Goal: Task Accomplishment & Management: Manage account settings

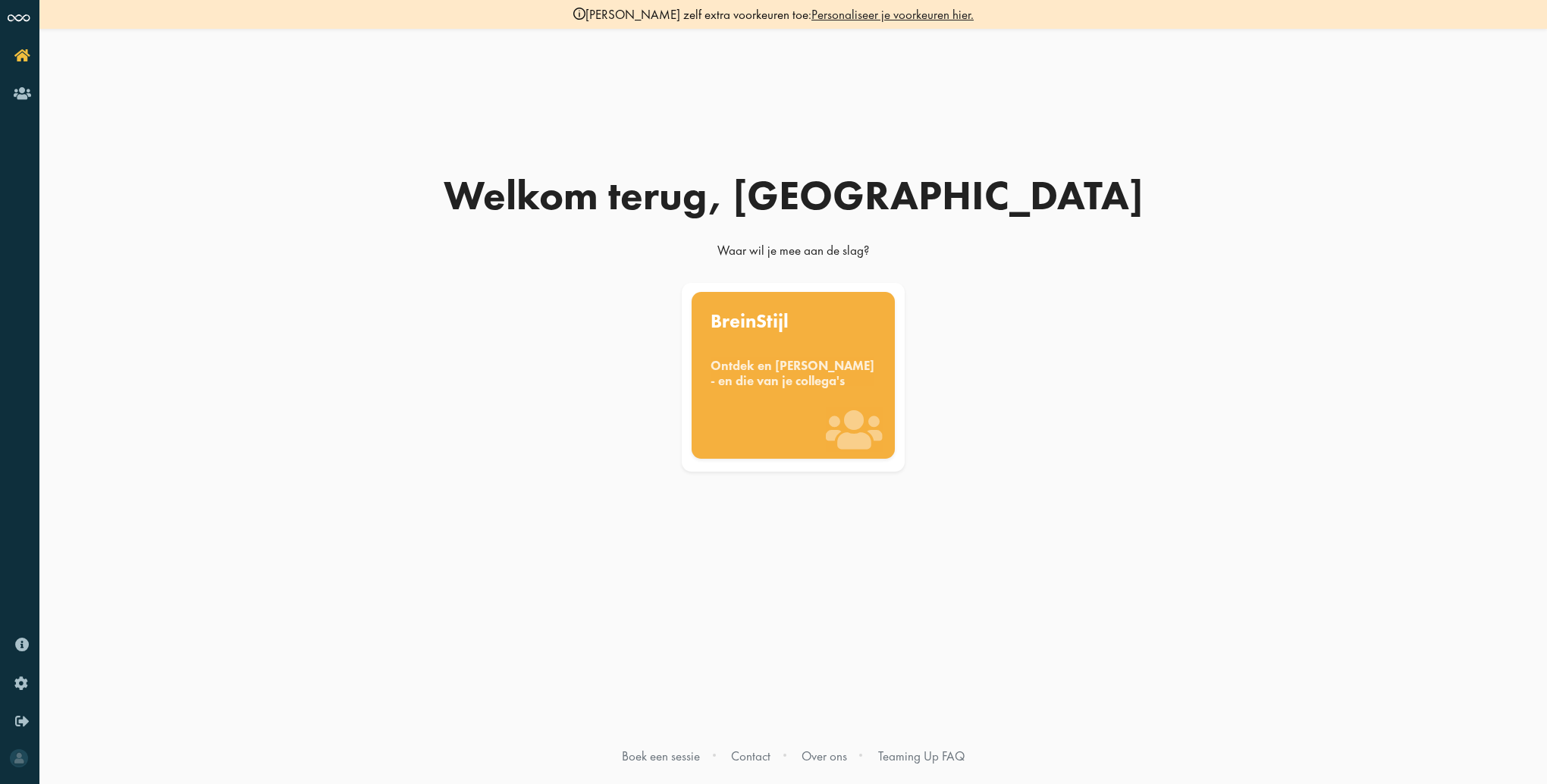
click at [746, 410] on div "BreinStijl Ontdek en benut jouw denkstijl - en die van je collega's" at bounding box center [794, 375] width 204 height 167
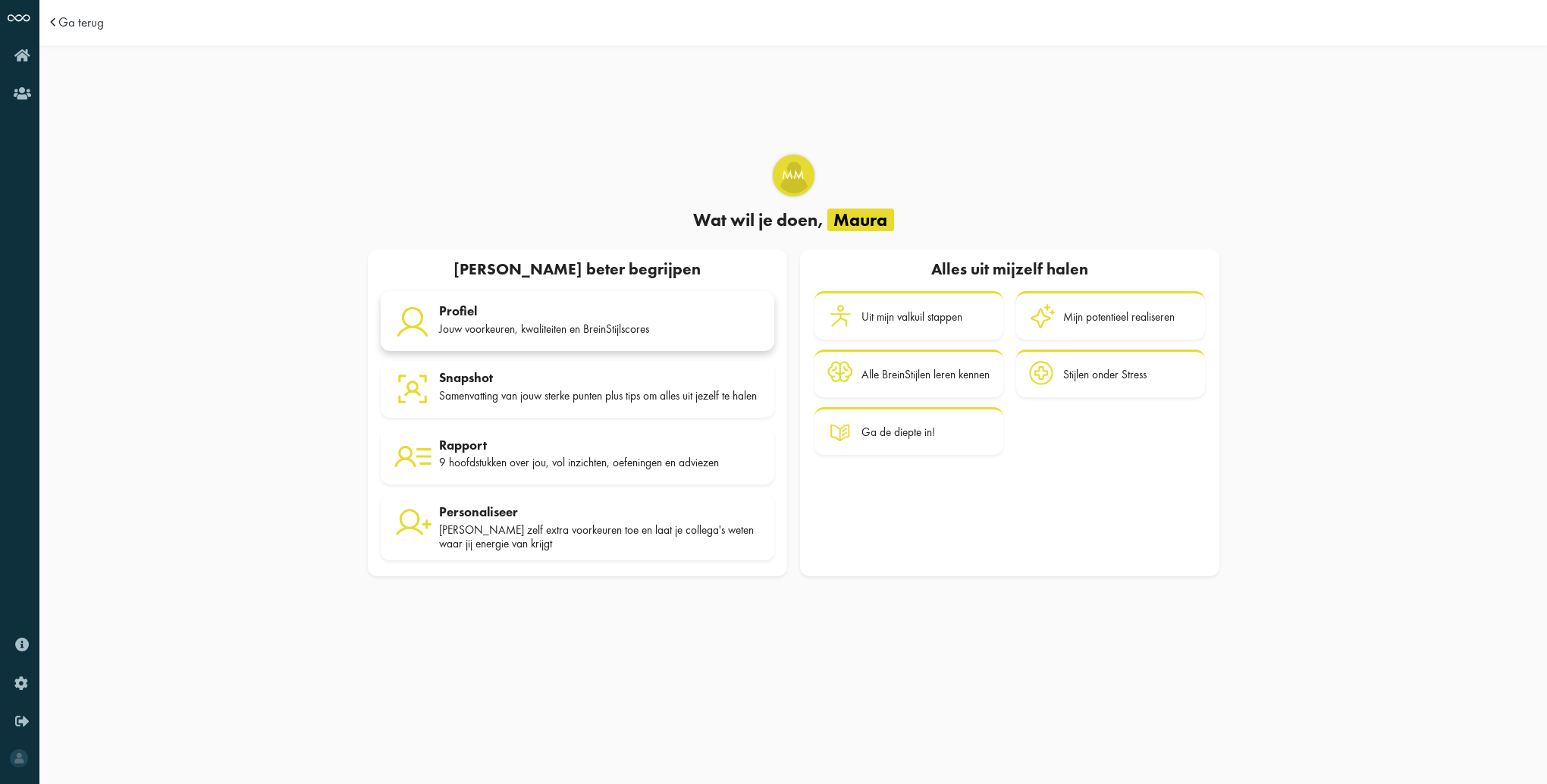
click at [475, 310] on div "Profiel" at bounding box center [600, 311] width 323 height 15
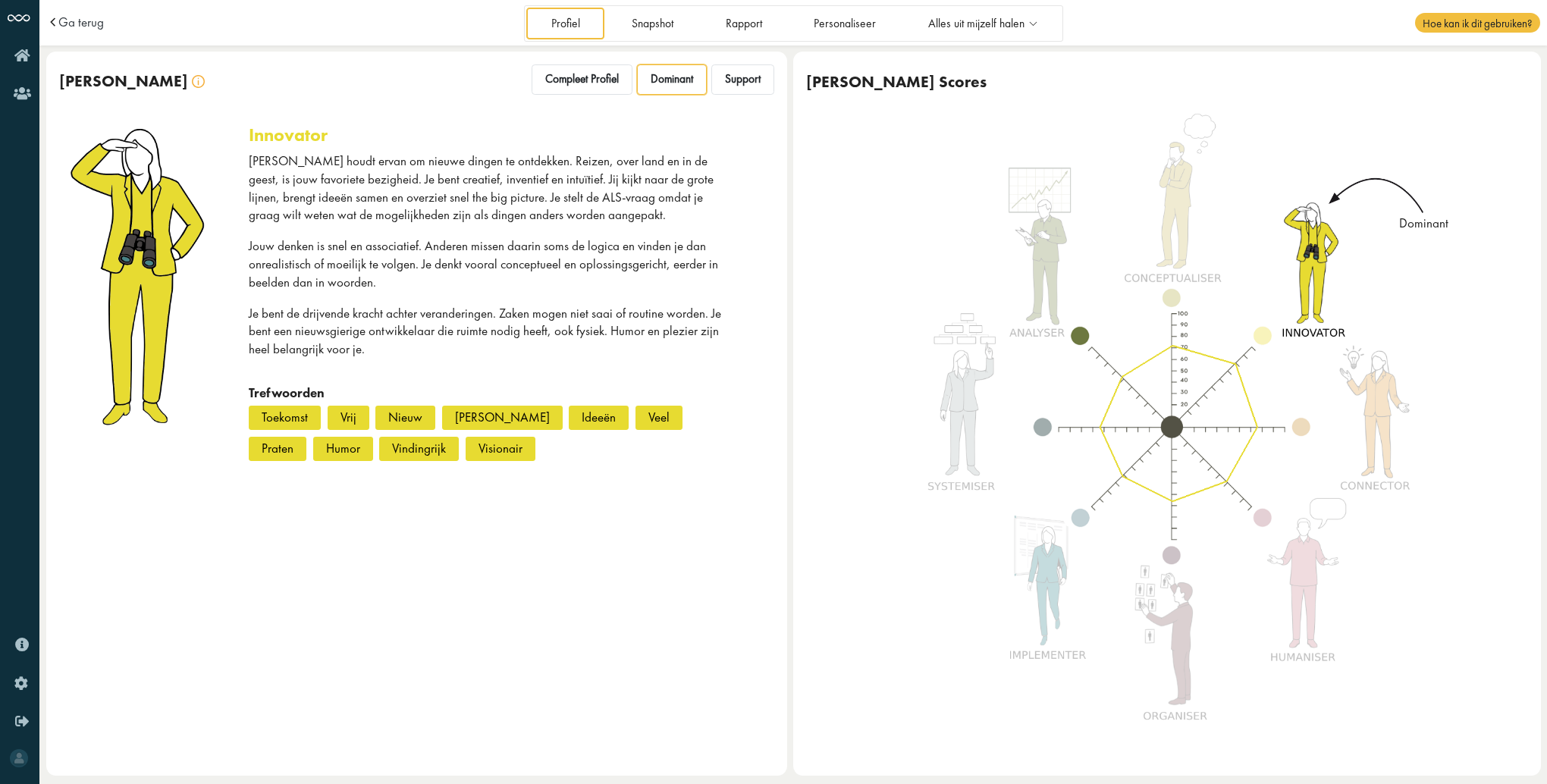
click at [669, 80] on span "Dominant" at bounding box center [672, 79] width 42 height 14
click at [596, 82] on span "Compleet Profiel" at bounding box center [582, 79] width 74 height 14
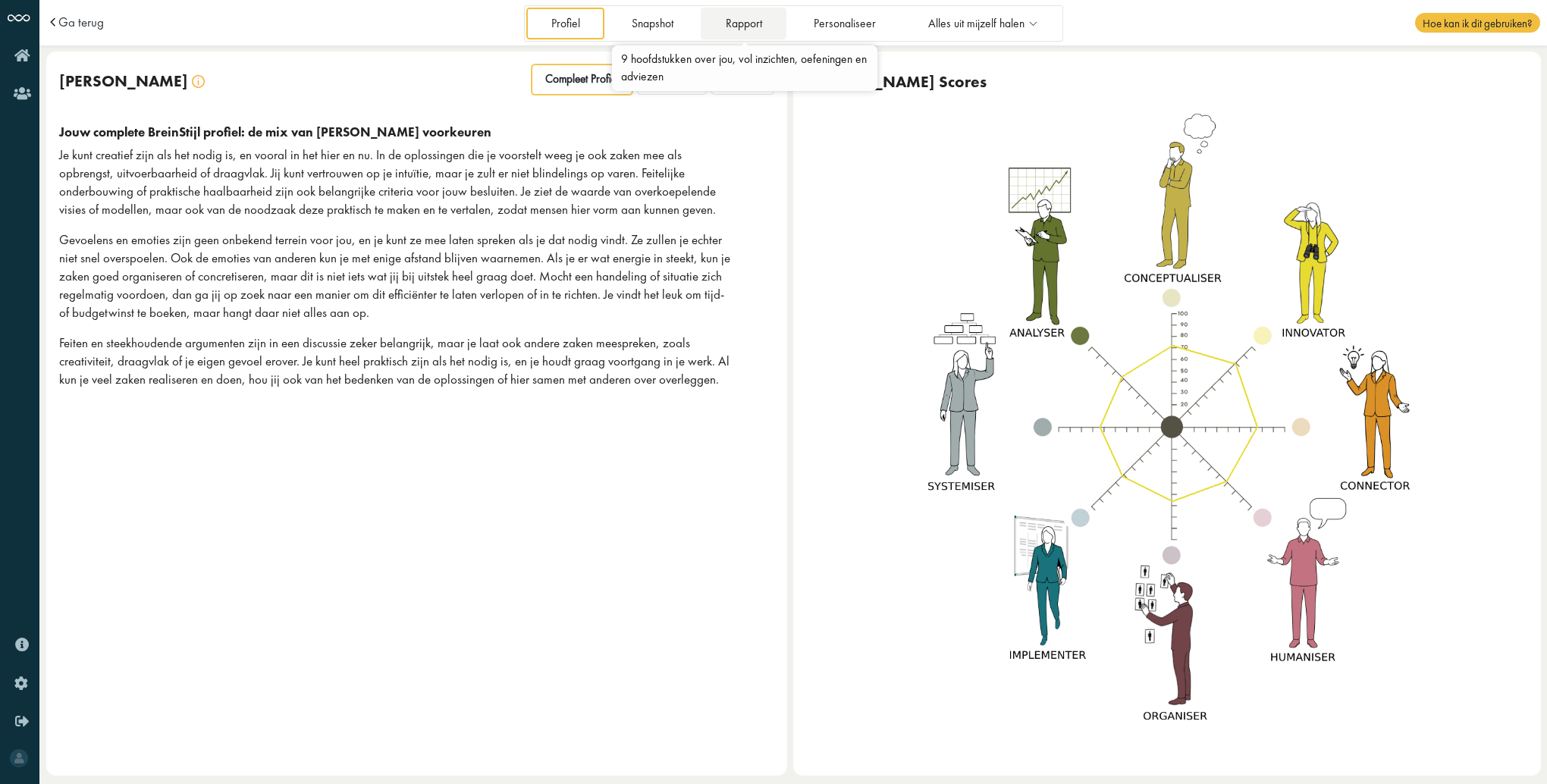
click at [734, 23] on link "Rapport" at bounding box center [743, 24] width 86 height 31
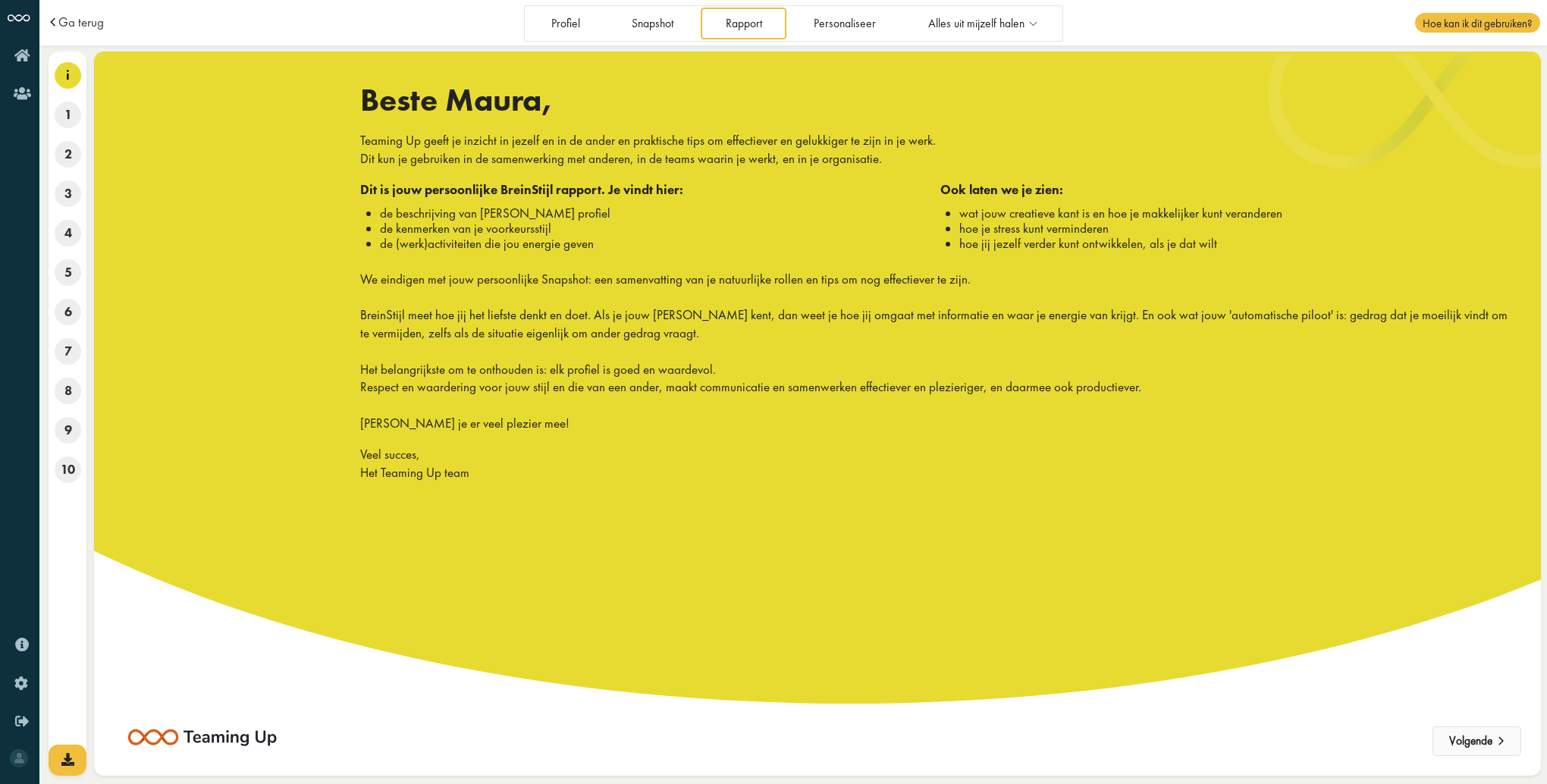
click at [1476, 739] on button "Volgende" at bounding box center [1477, 742] width 89 height 31
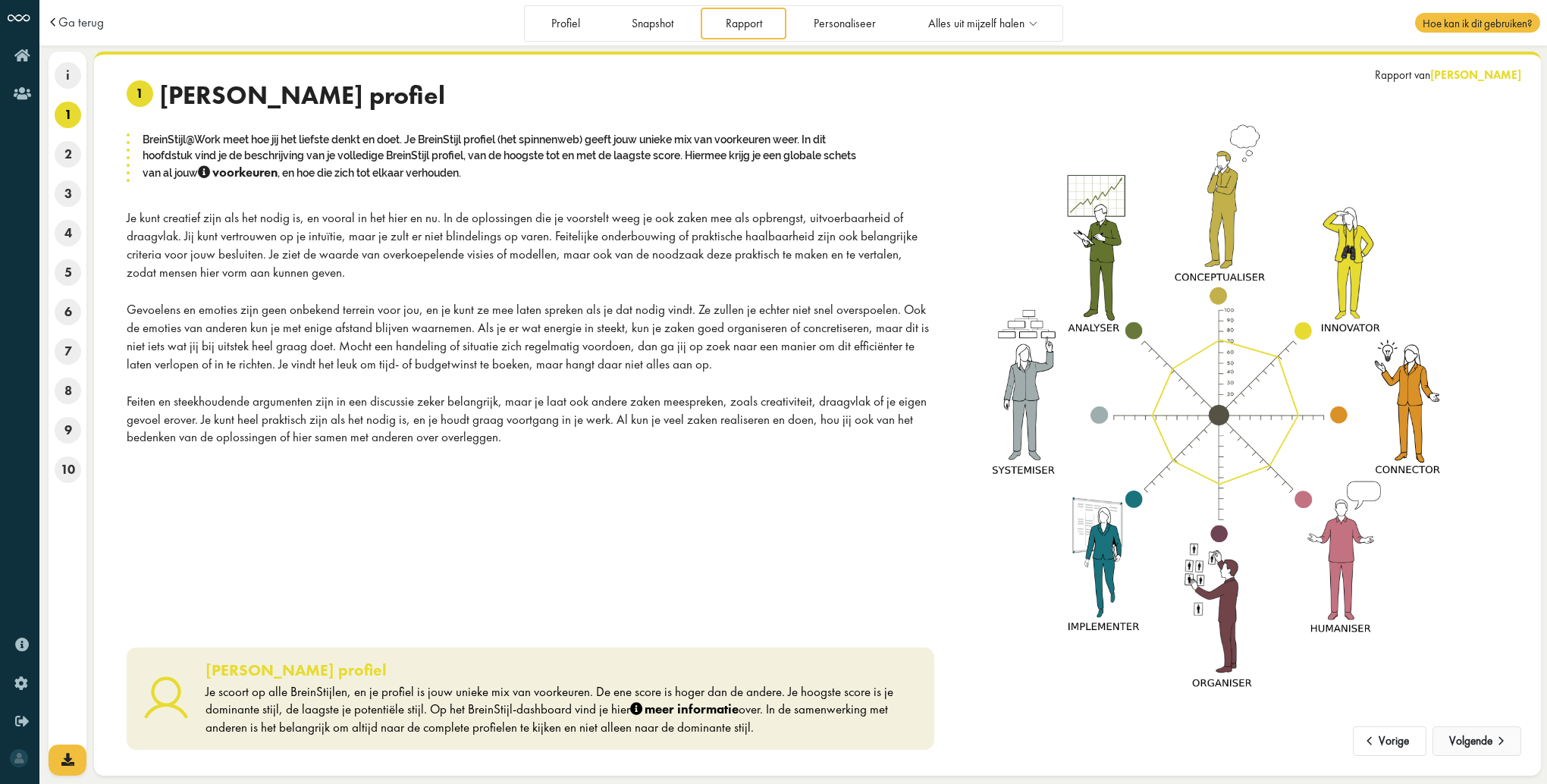
click at [1496, 743] on span at bounding box center [1501, 737] width 18 height 13
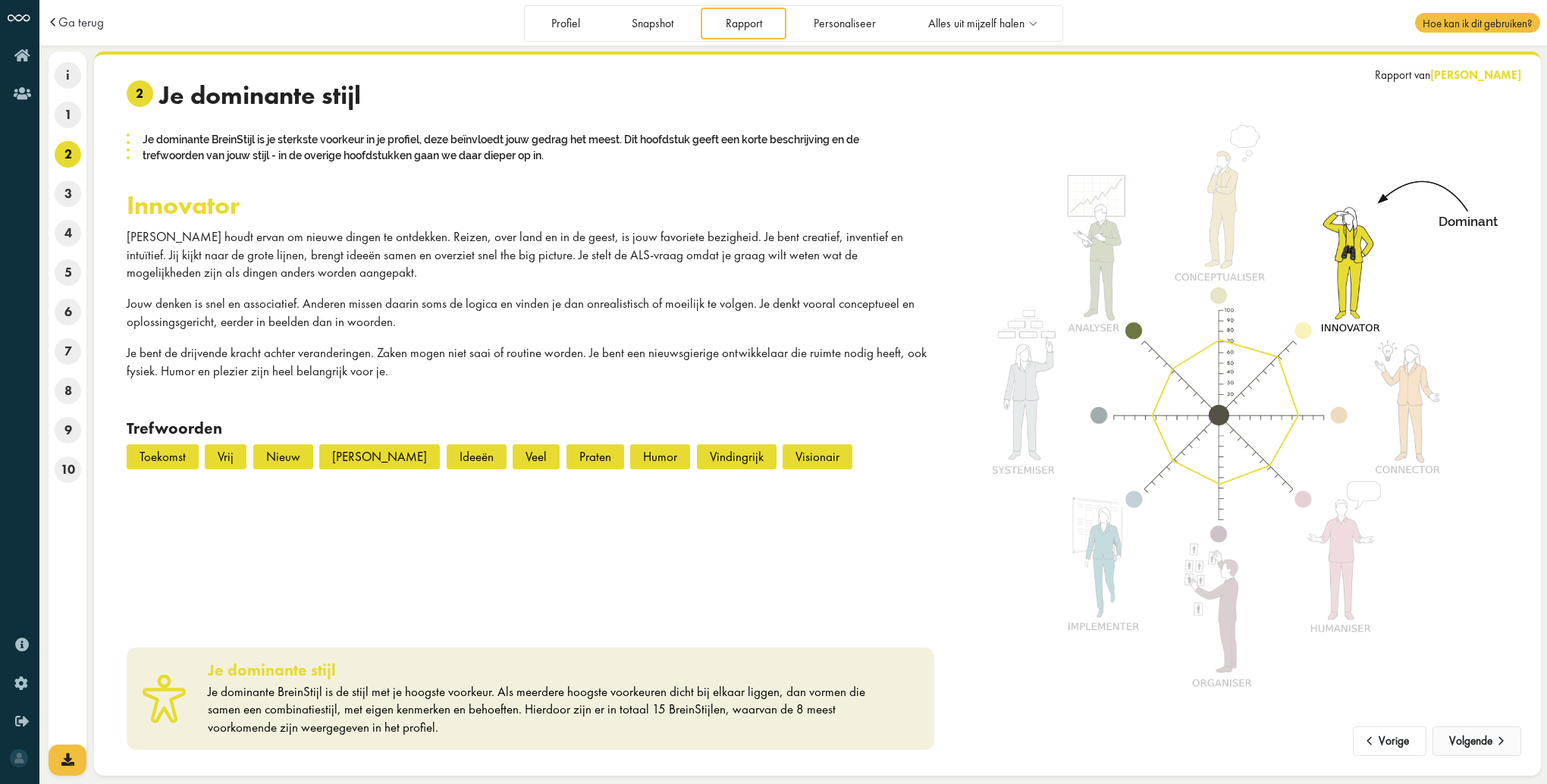
click at [1470, 742] on button "Volgende" at bounding box center [1477, 742] width 89 height 31
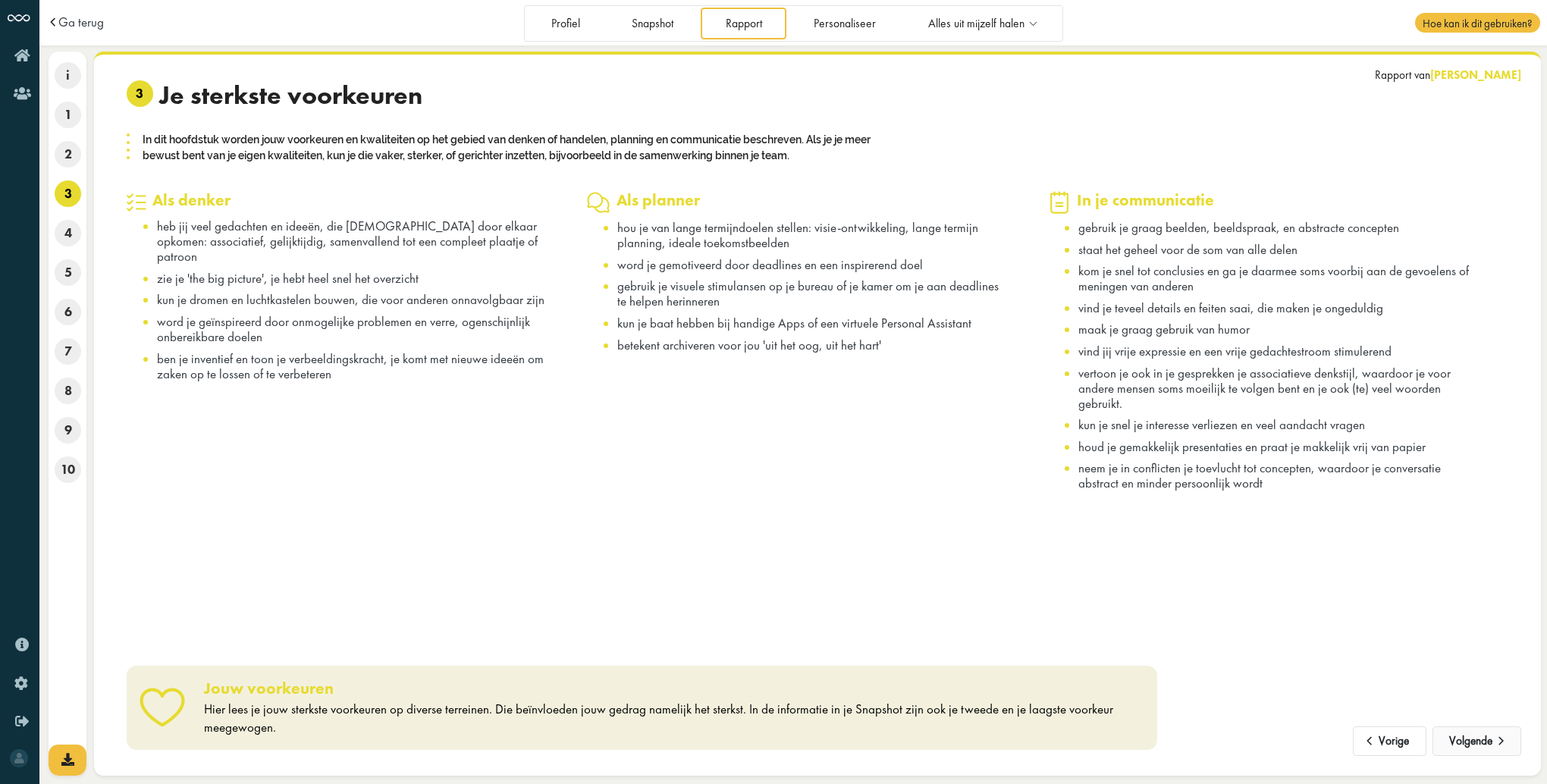
click at [1475, 745] on button "Volgende" at bounding box center [1477, 742] width 89 height 31
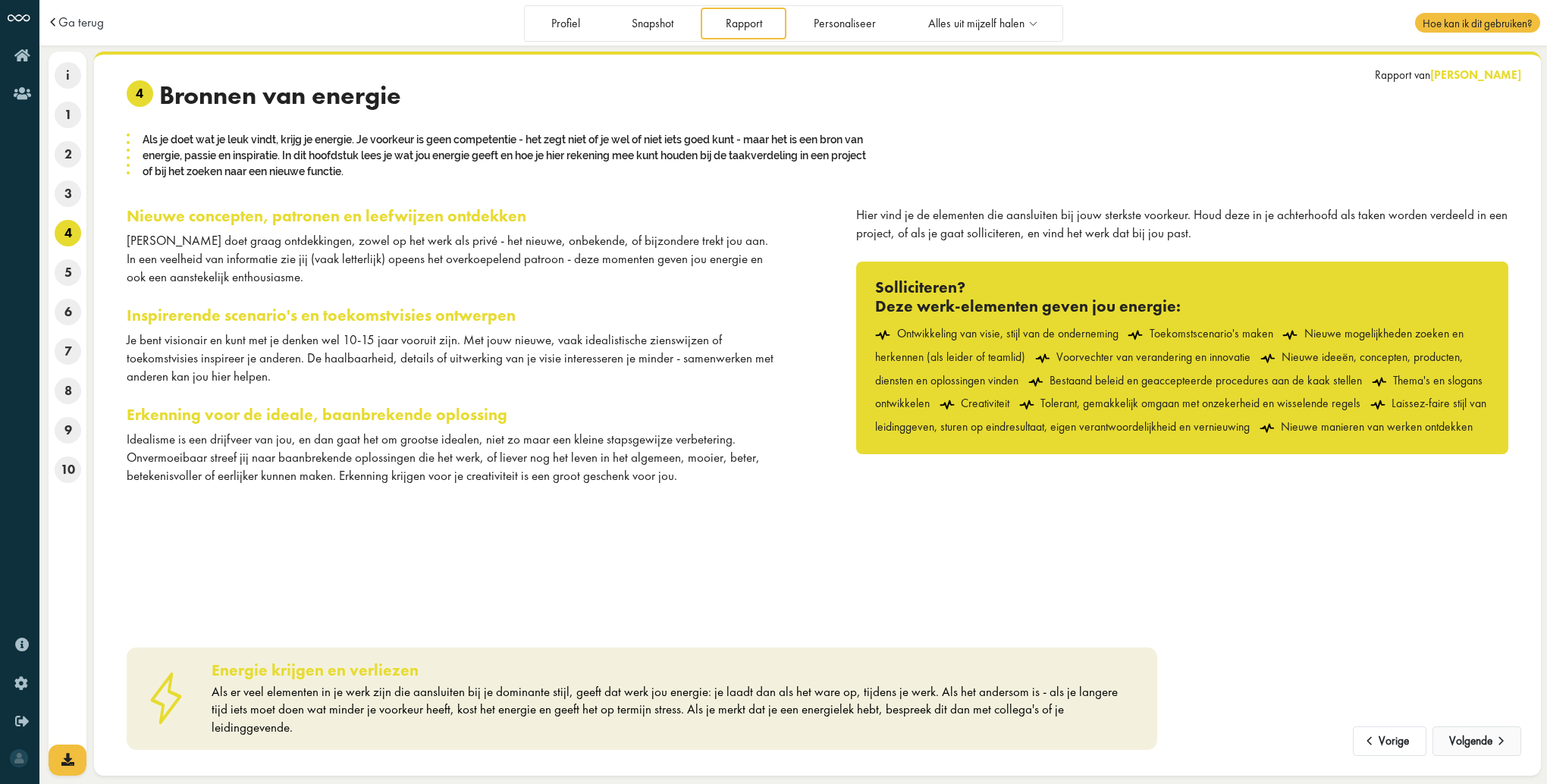
click at [1475, 745] on button "Volgende" at bounding box center [1477, 742] width 89 height 31
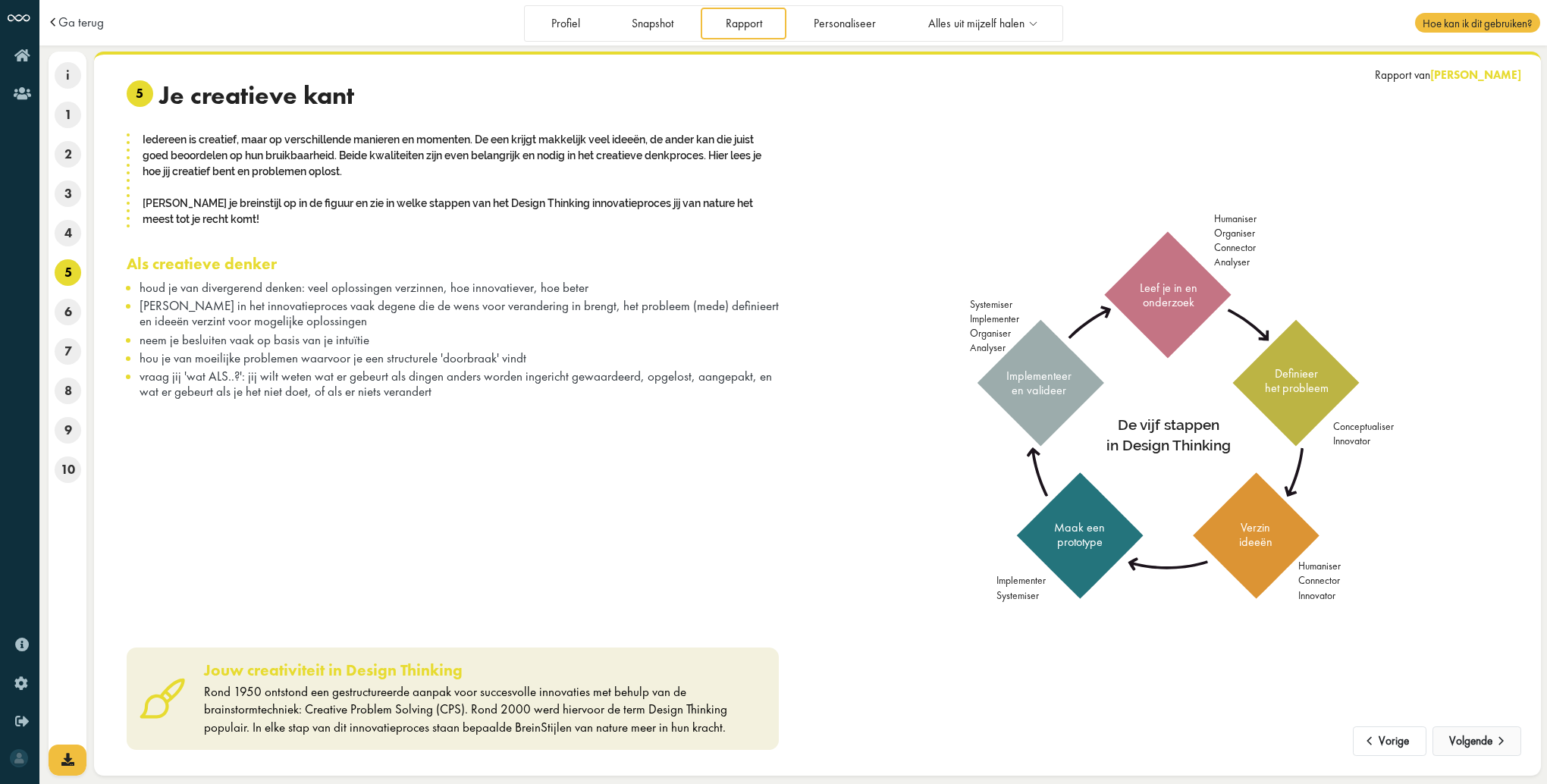
click at [1465, 738] on button "Volgende" at bounding box center [1477, 742] width 89 height 31
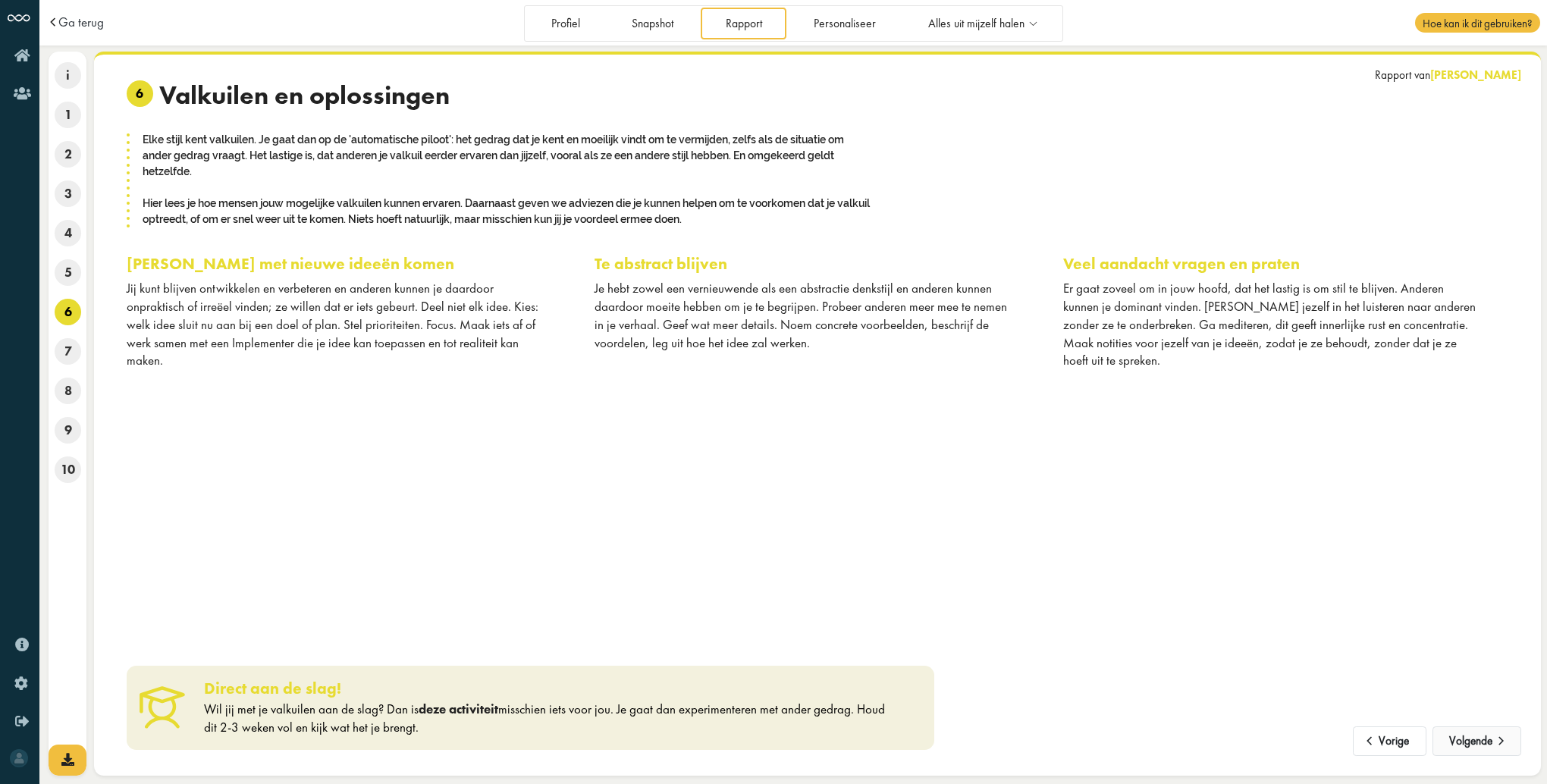
click at [1501, 742] on span at bounding box center [1501, 737] width 18 height 13
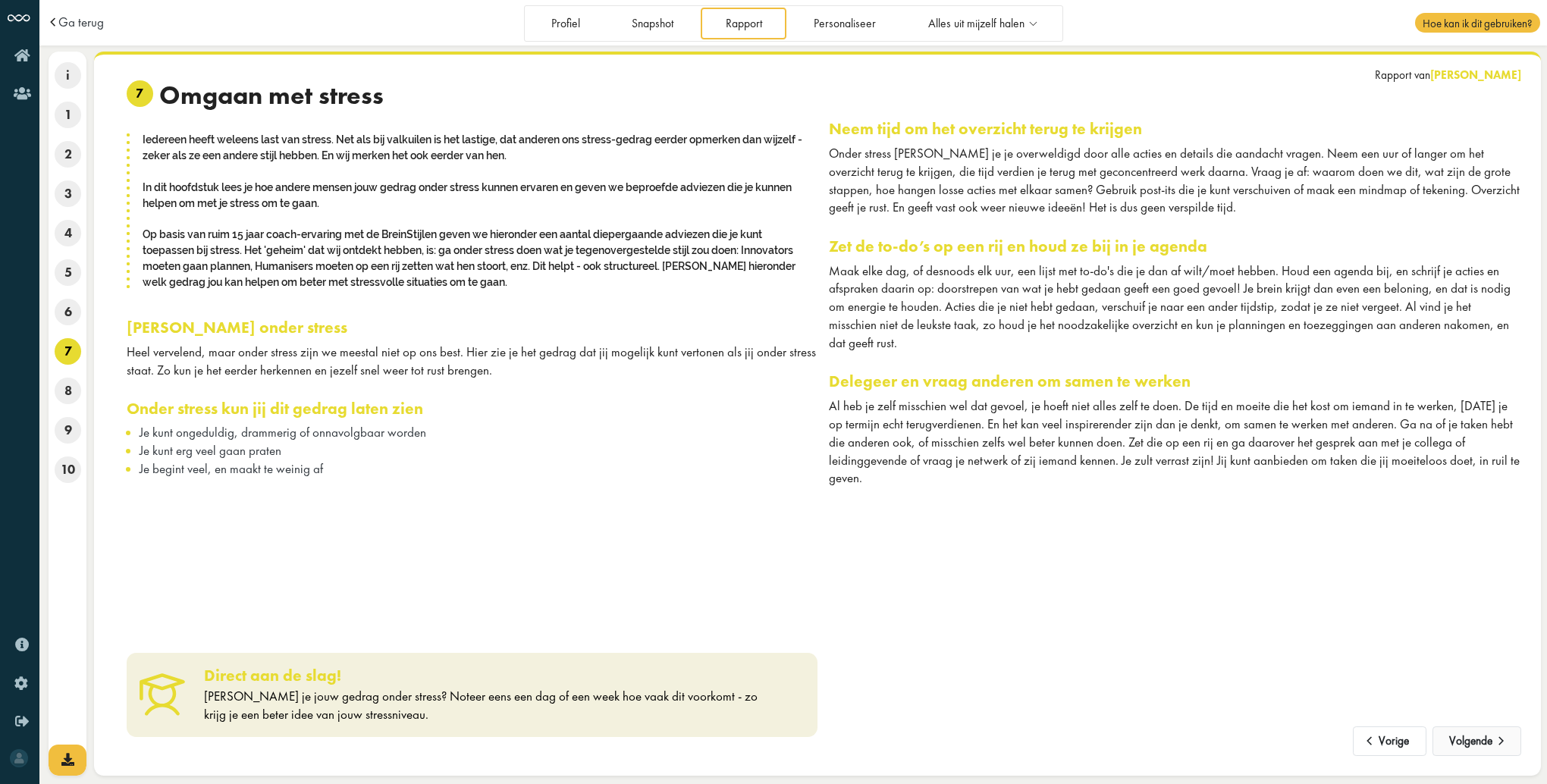
click at [1501, 742] on span at bounding box center [1501, 737] width 18 height 13
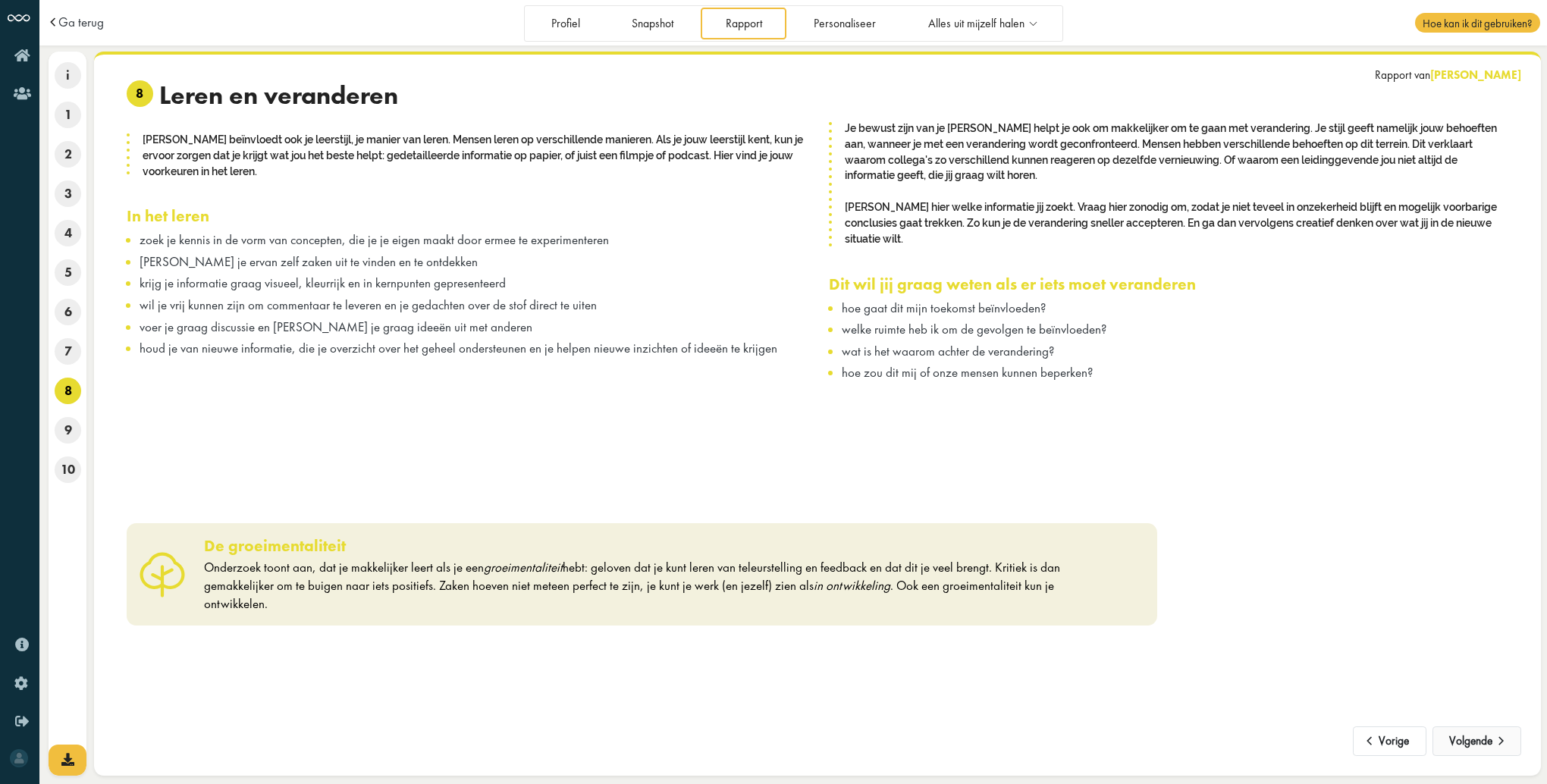
click at [1499, 742] on span at bounding box center [1501, 737] width 18 height 13
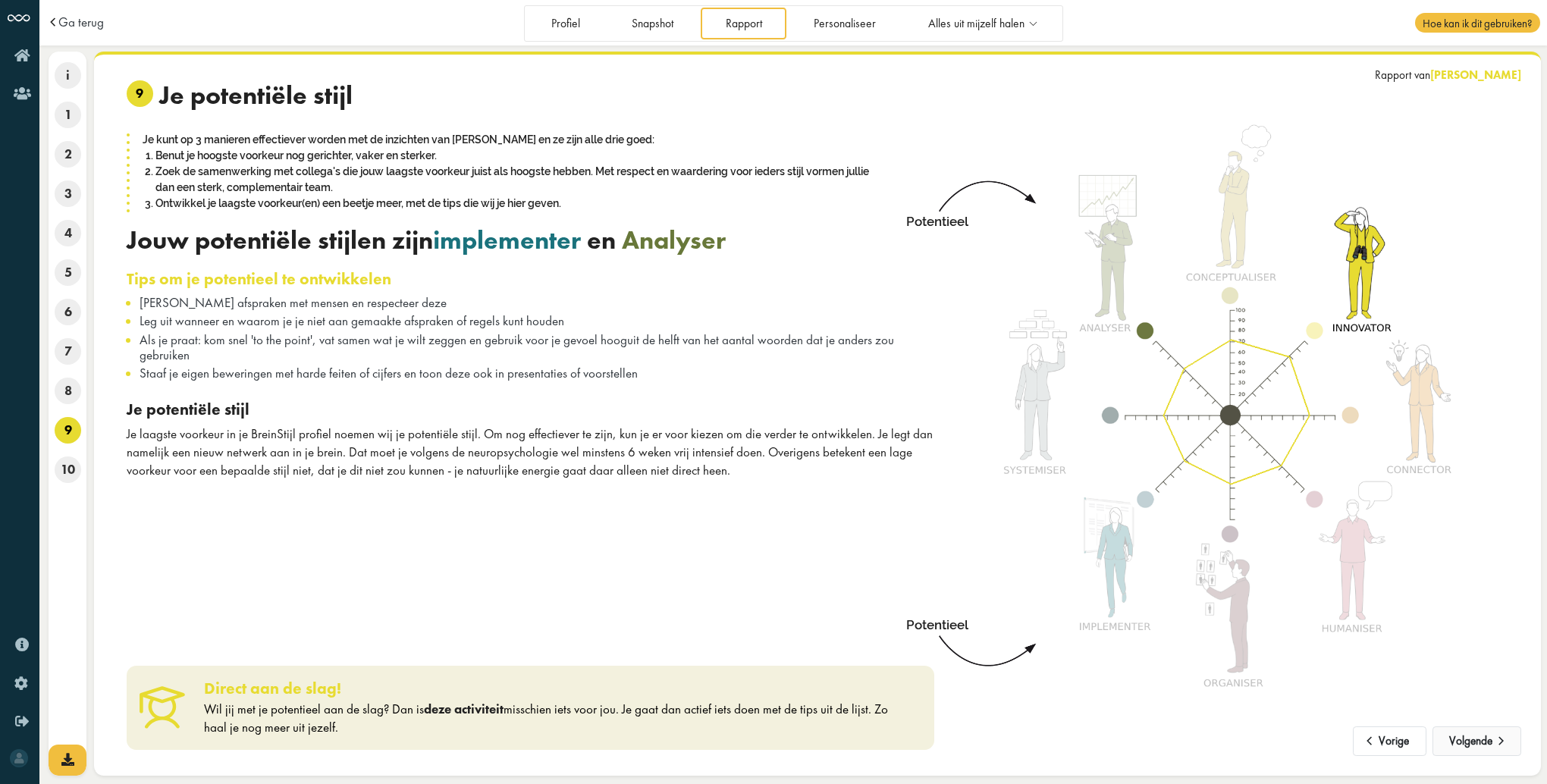
click at [1462, 748] on button "Volgende" at bounding box center [1477, 742] width 89 height 31
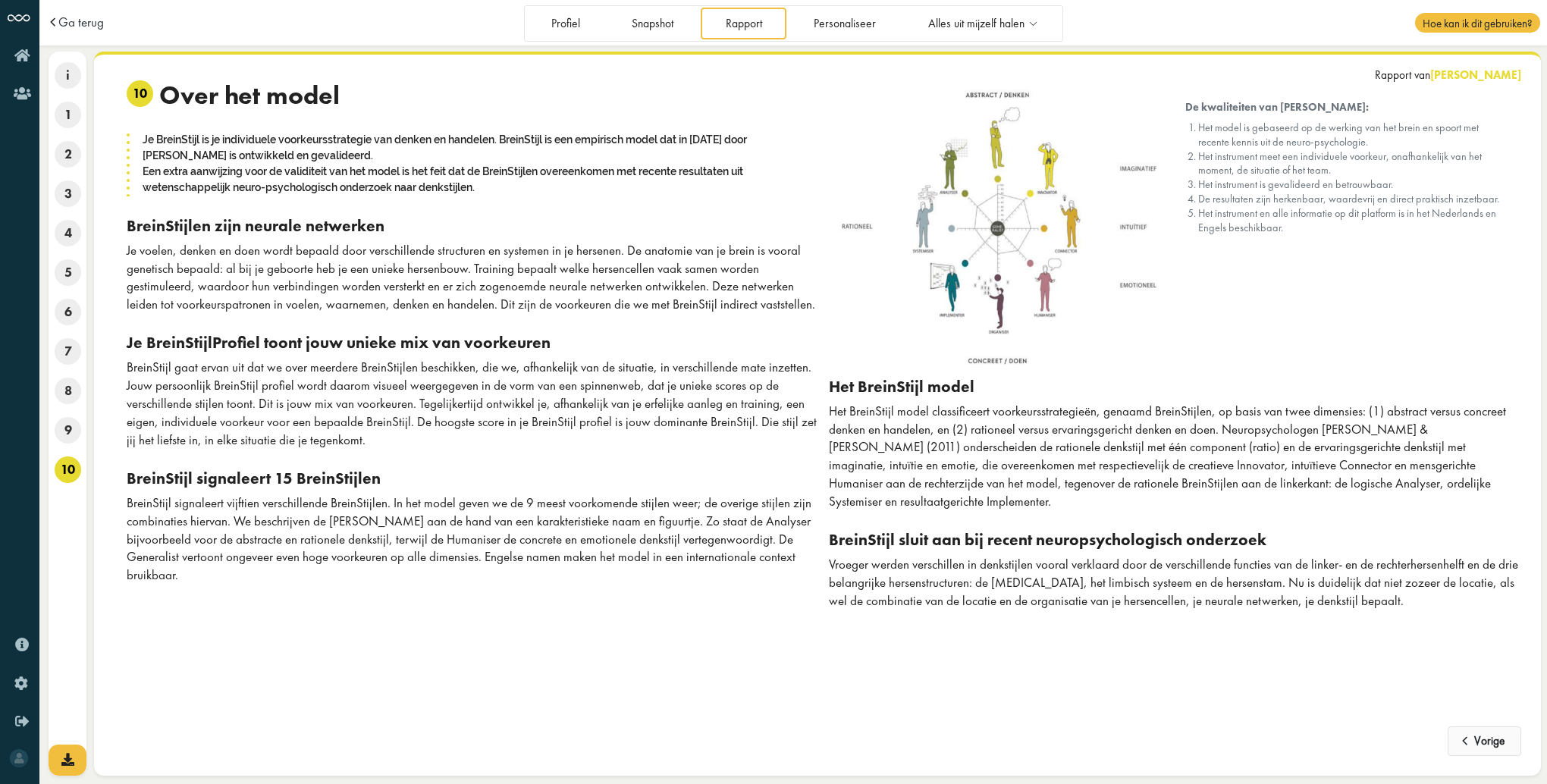
click at [1462, 743] on span at bounding box center [1466, 737] width 16 height 13
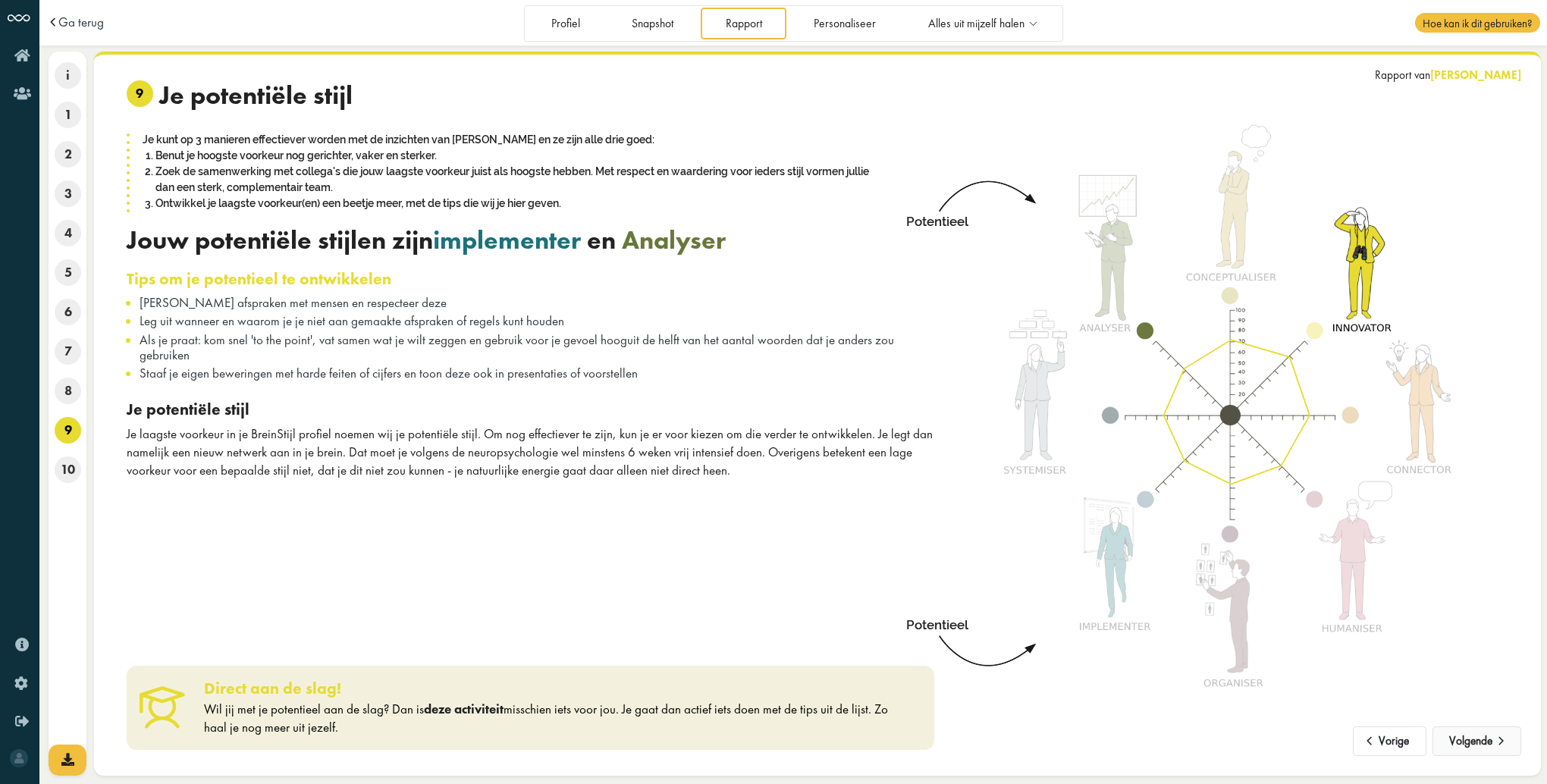
click at [1461, 746] on button "Volgende" at bounding box center [1477, 742] width 89 height 31
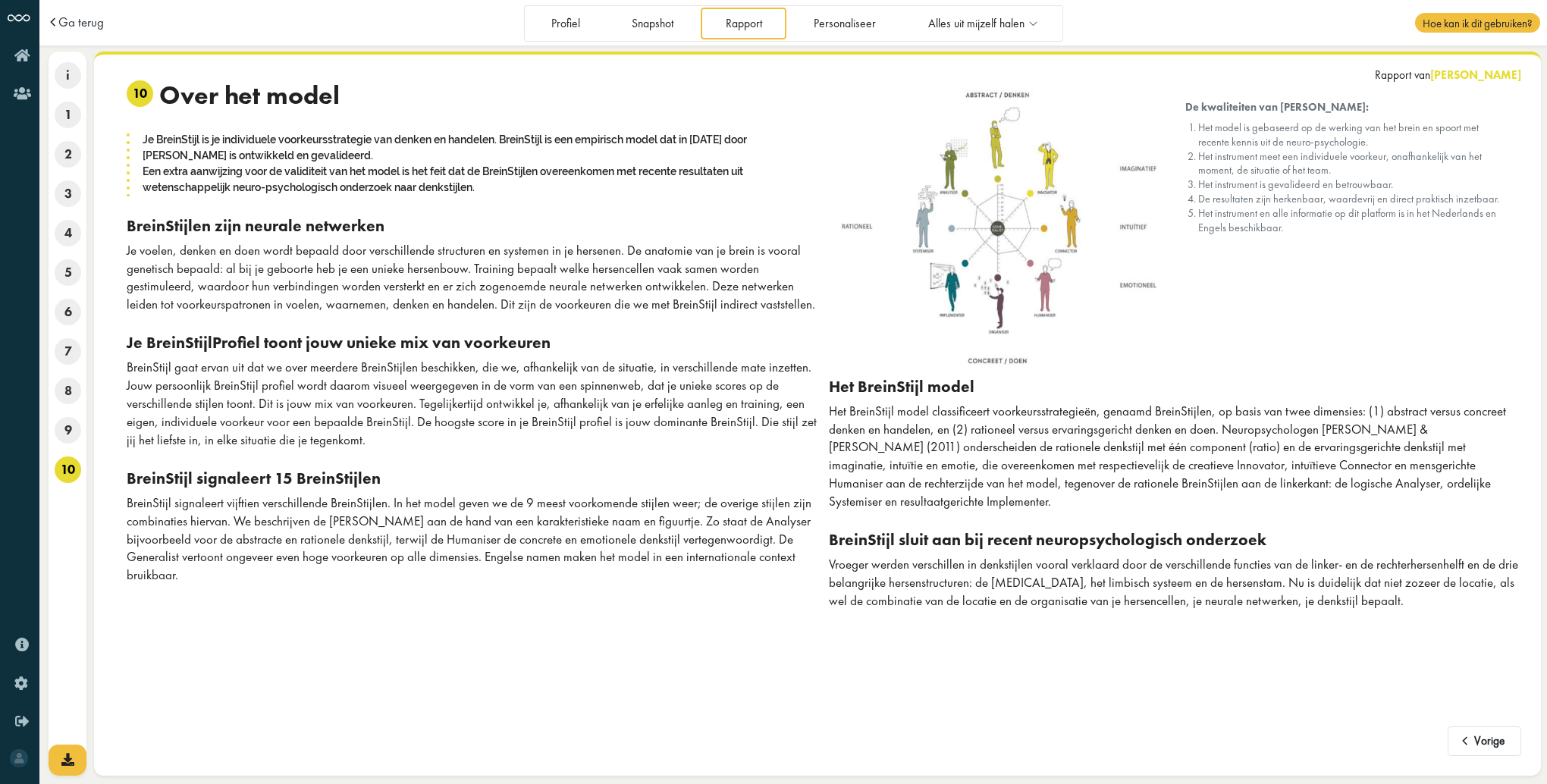
click at [1461, 743] on span at bounding box center [1466, 737] width 16 height 13
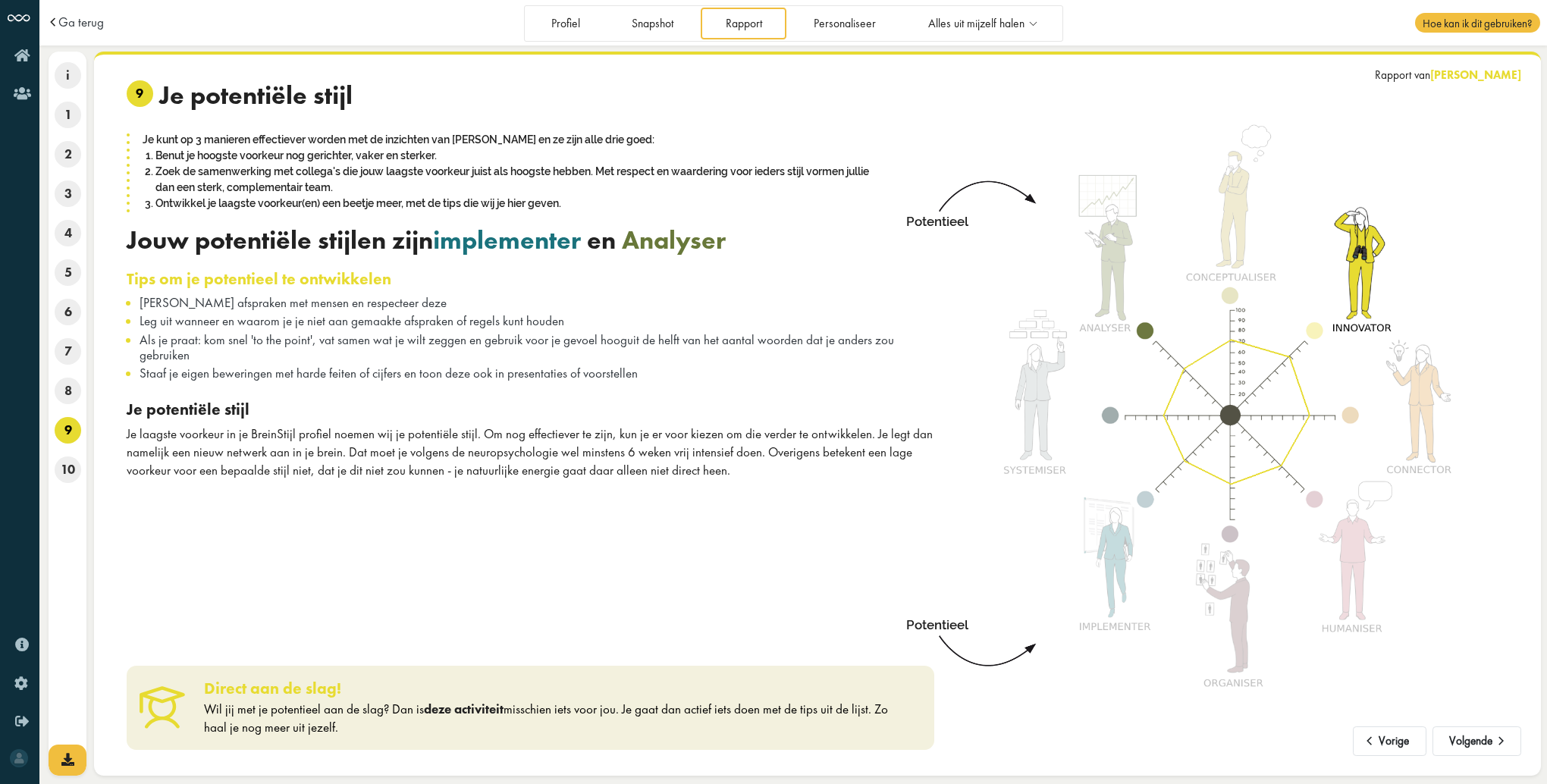
click at [1461, 746] on button "Volgende" at bounding box center [1477, 742] width 89 height 31
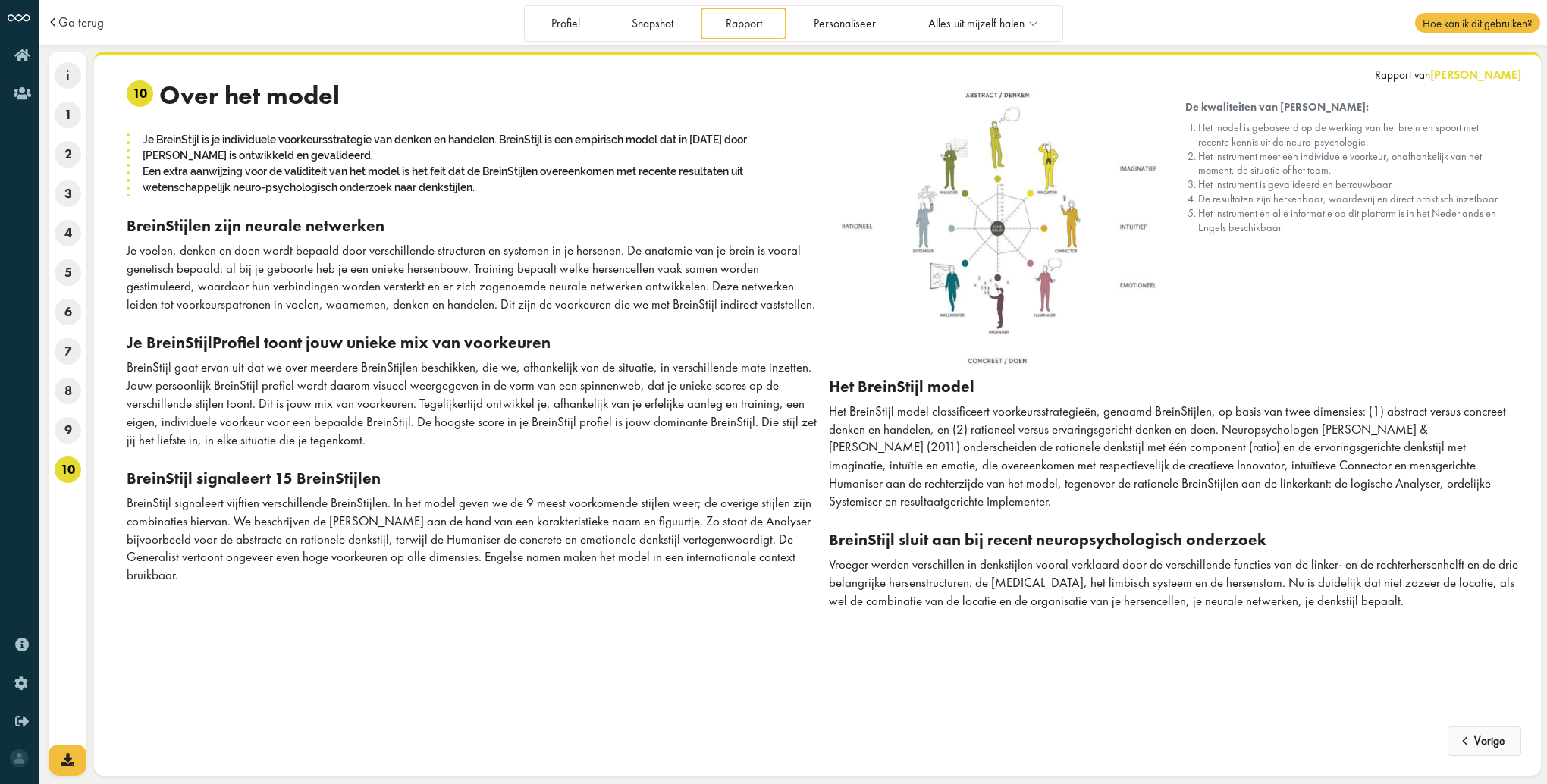
click at [1459, 743] on span at bounding box center [1466, 737] width 16 height 13
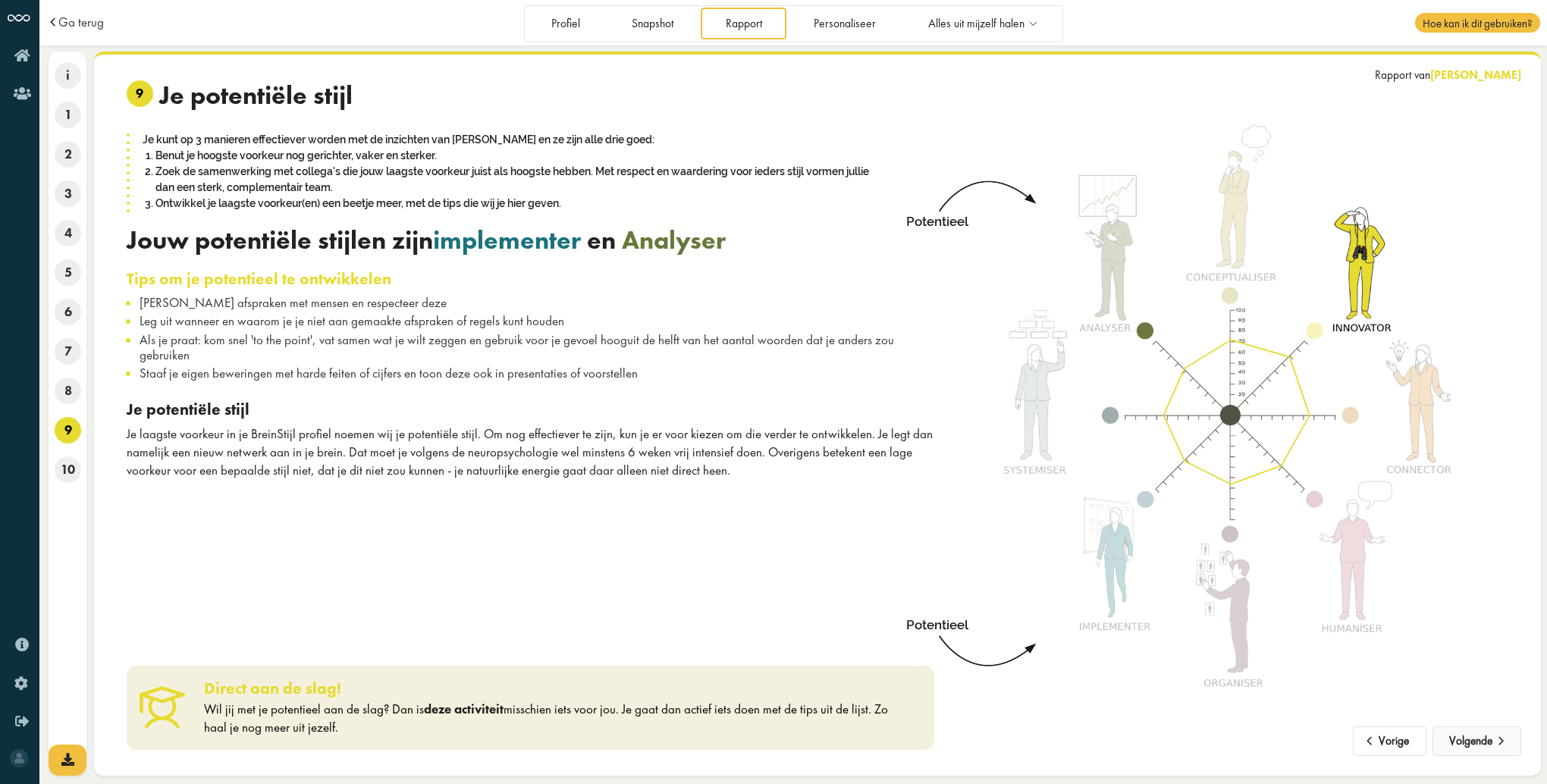
click at [1457, 742] on button "Volgende" at bounding box center [1477, 742] width 89 height 31
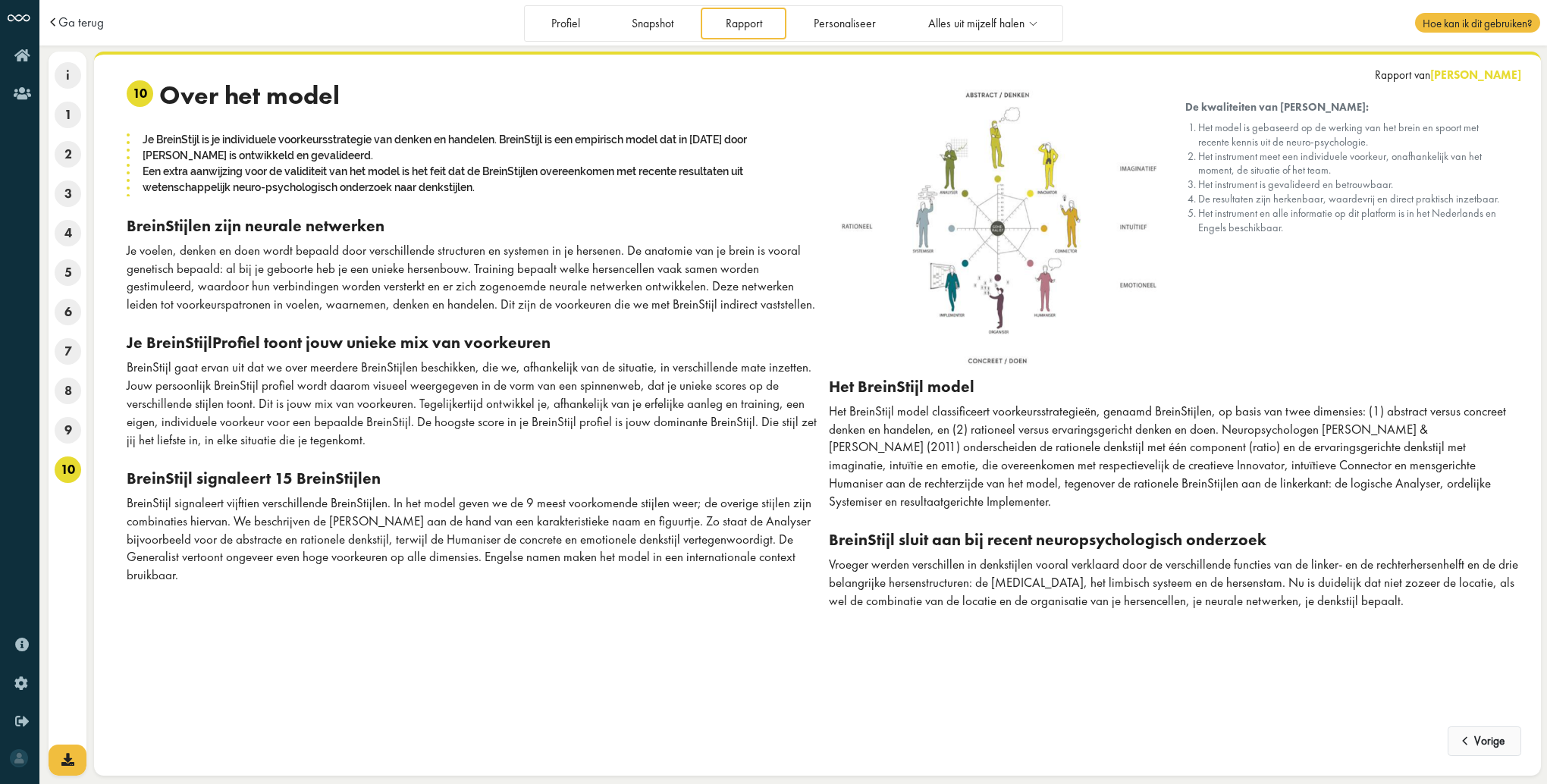
click at [1458, 742] on span at bounding box center [1466, 737] width 16 height 13
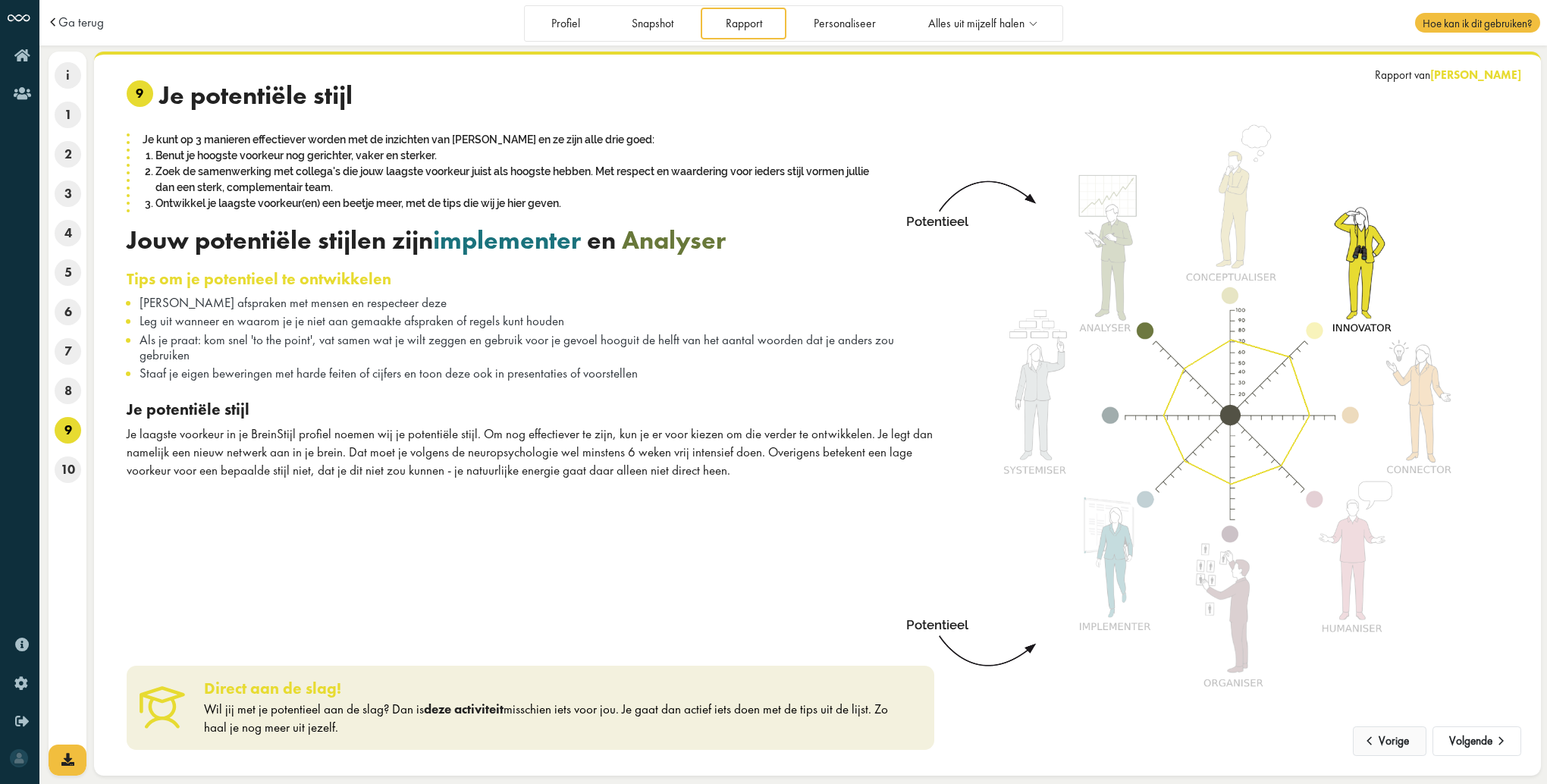
click at [1456, 742] on button "Volgende" at bounding box center [1477, 742] width 89 height 31
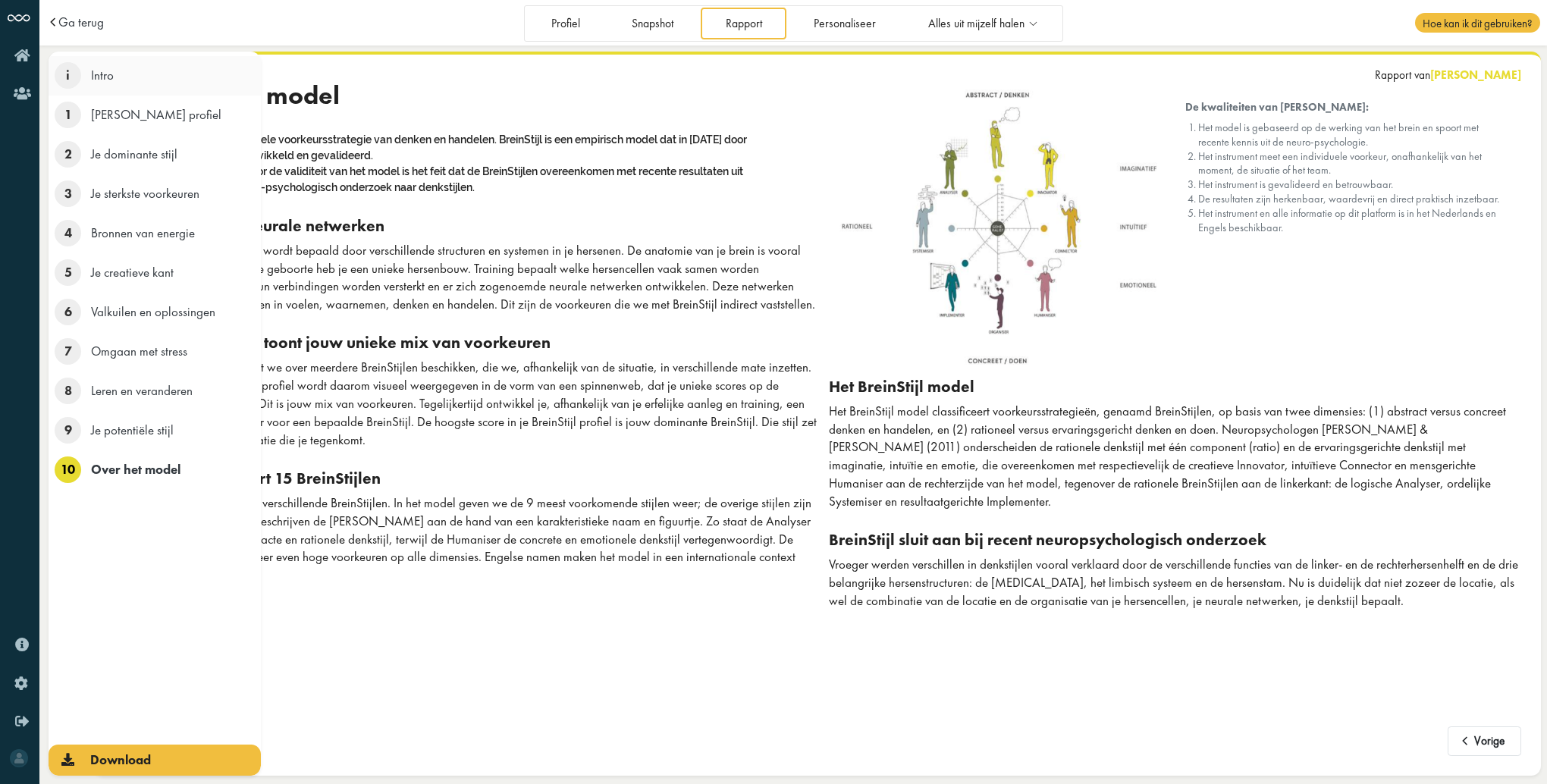
click at [78, 76] on span "i" at bounding box center [68, 75] width 27 height 27
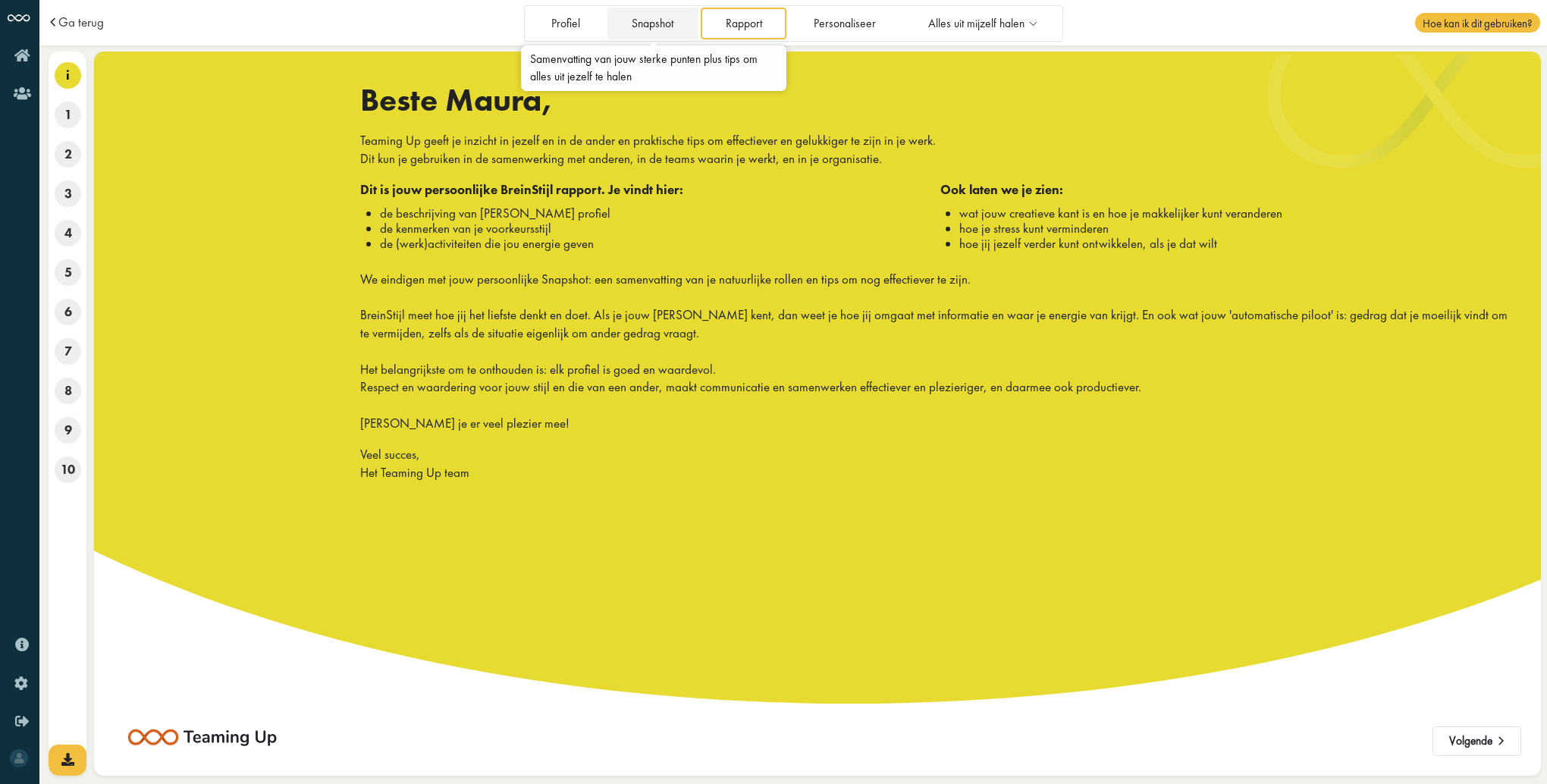
click at [628, 20] on link "Snapshot" at bounding box center [653, 24] width 91 height 31
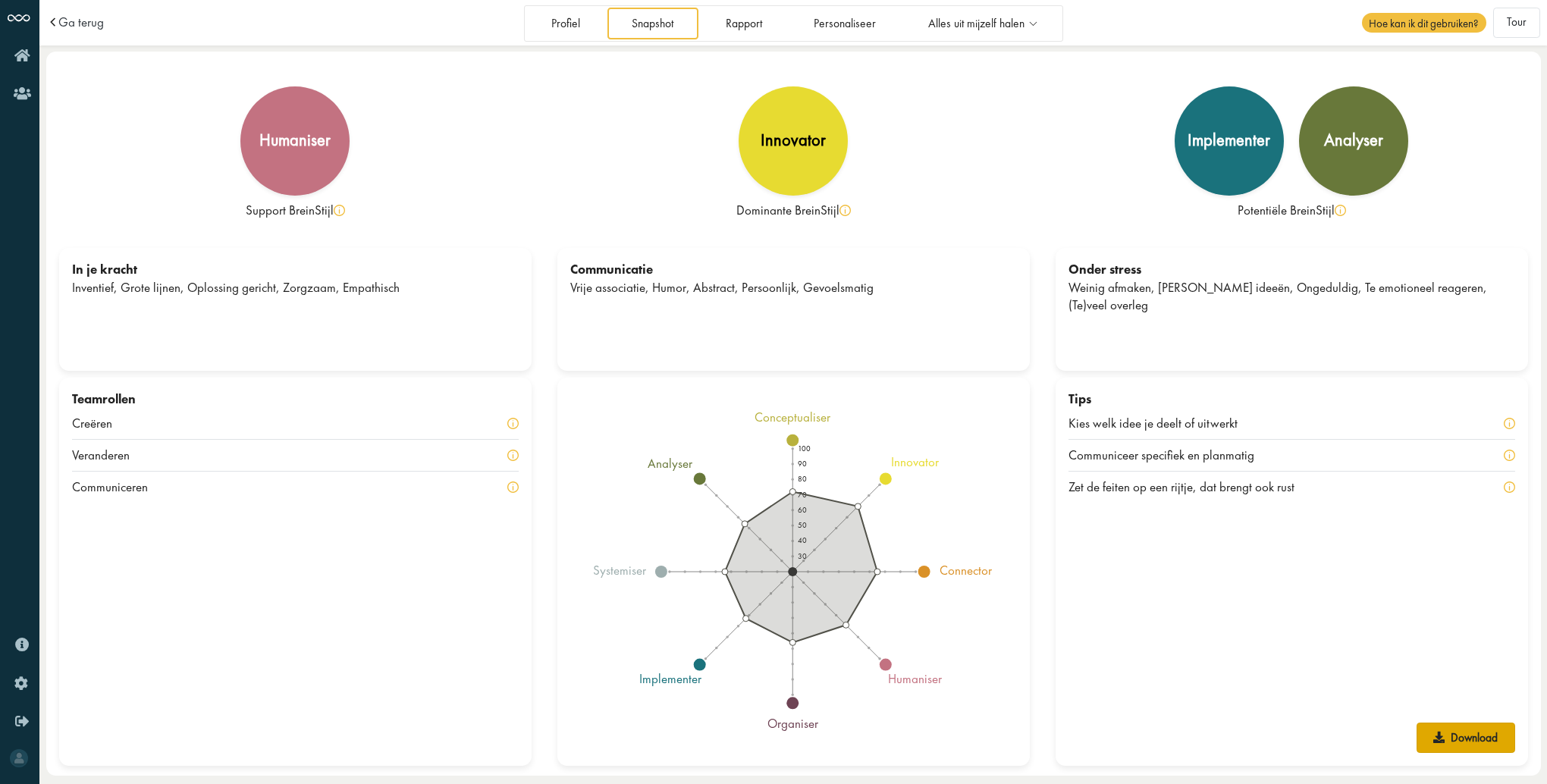
click at [1461, 738] on link "Download" at bounding box center [1466, 738] width 99 height 31
click at [588, 23] on link "Profiel" at bounding box center [566, 24] width 78 height 31
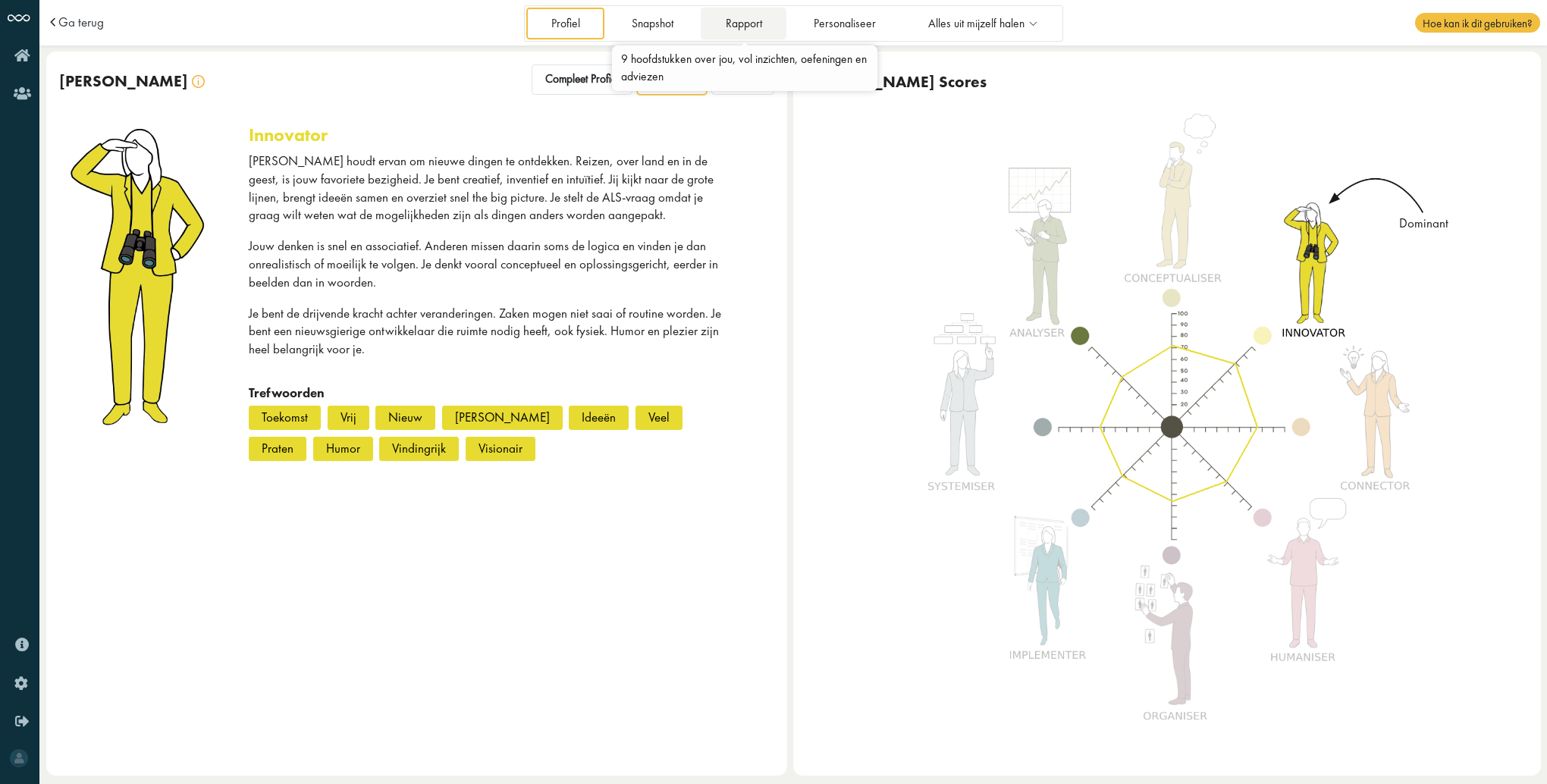
click at [757, 26] on link "Rapport" at bounding box center [743, 24] width 86 height 31
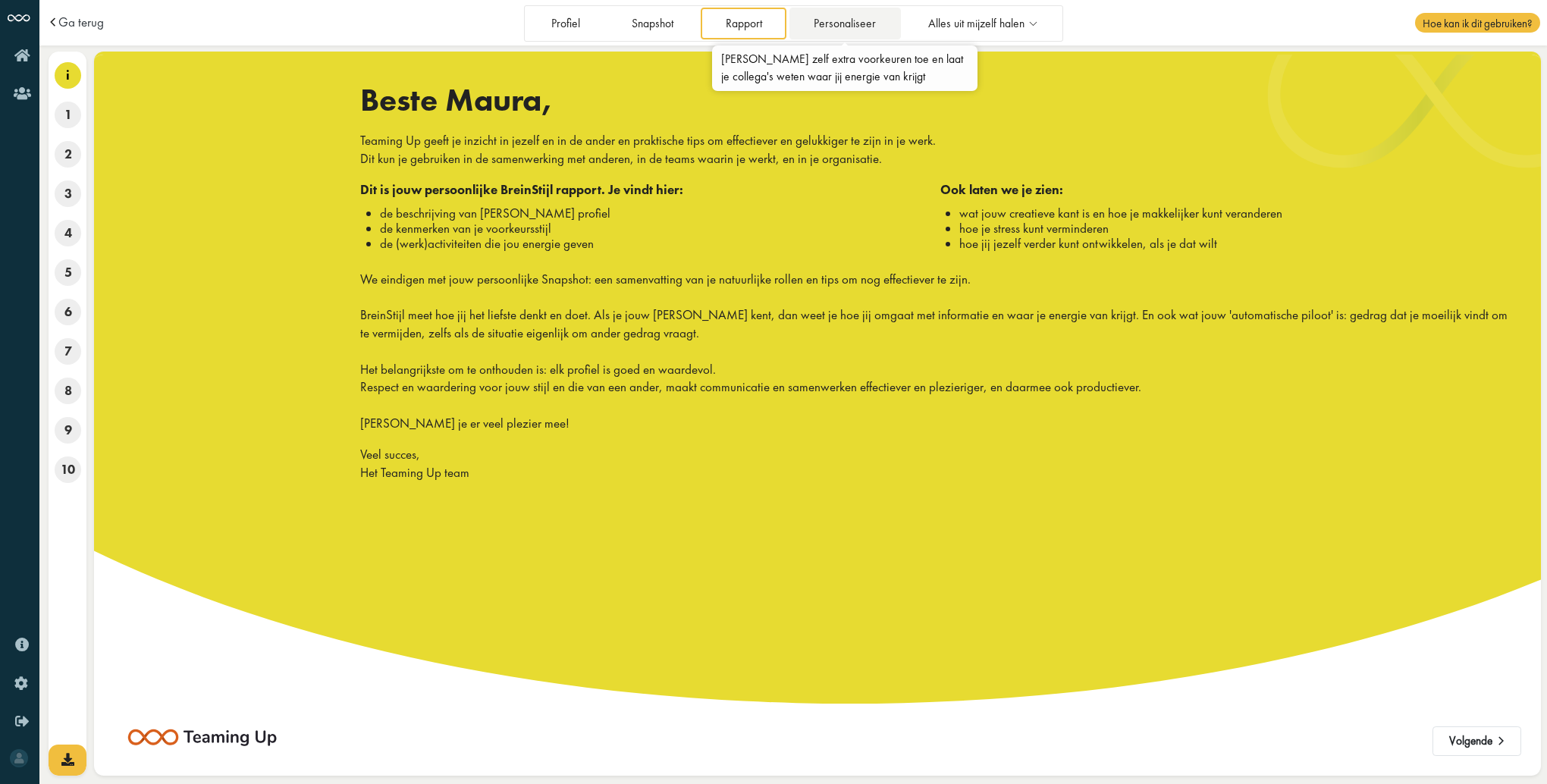
click at [856, 23] on link "Personaliseer" at bounding box center [845, 24] width 111 height 31
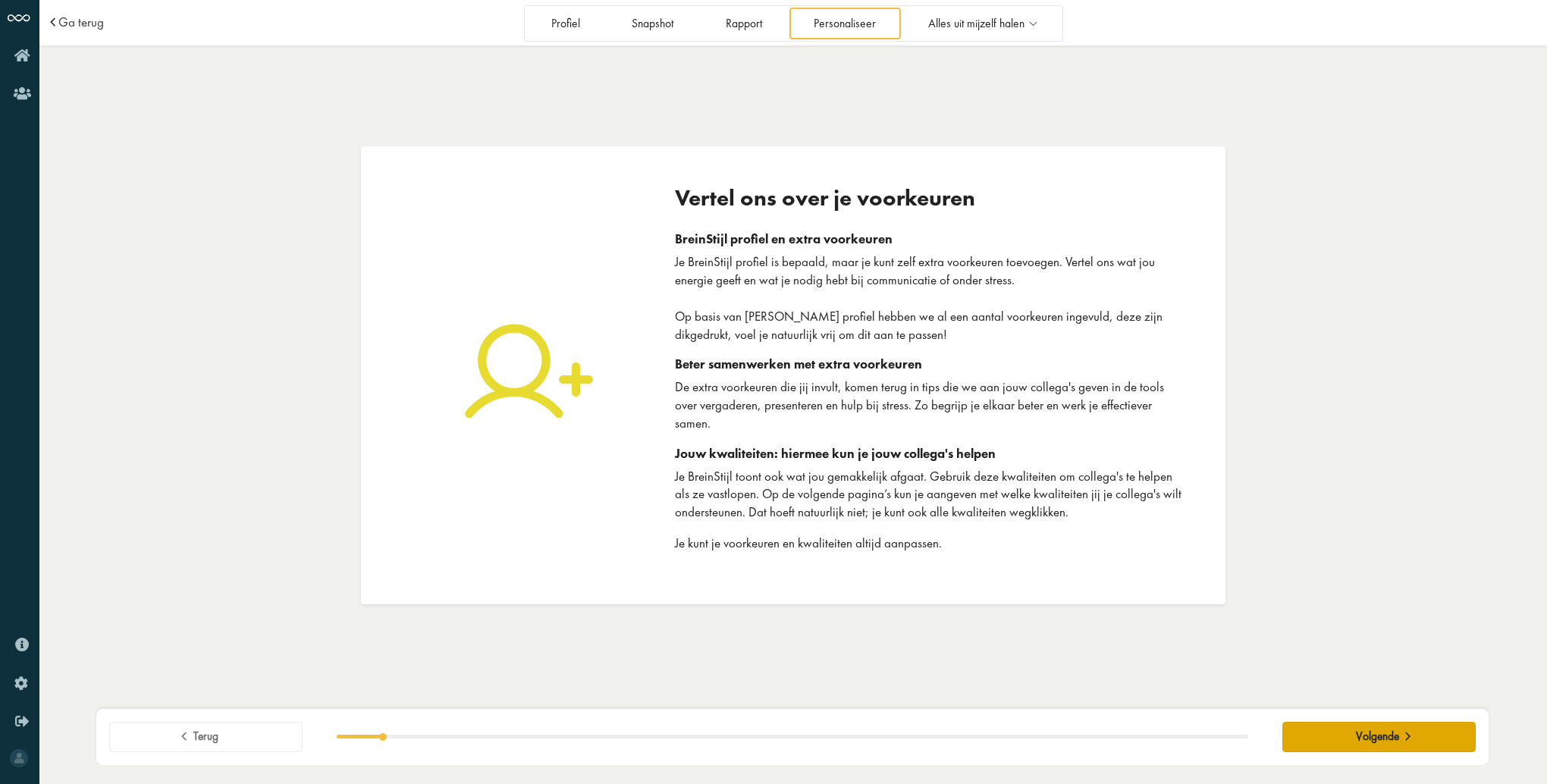
click at [1422, 738] on button "Volgende" at bounding box center [1379, 737] width 193 height 31
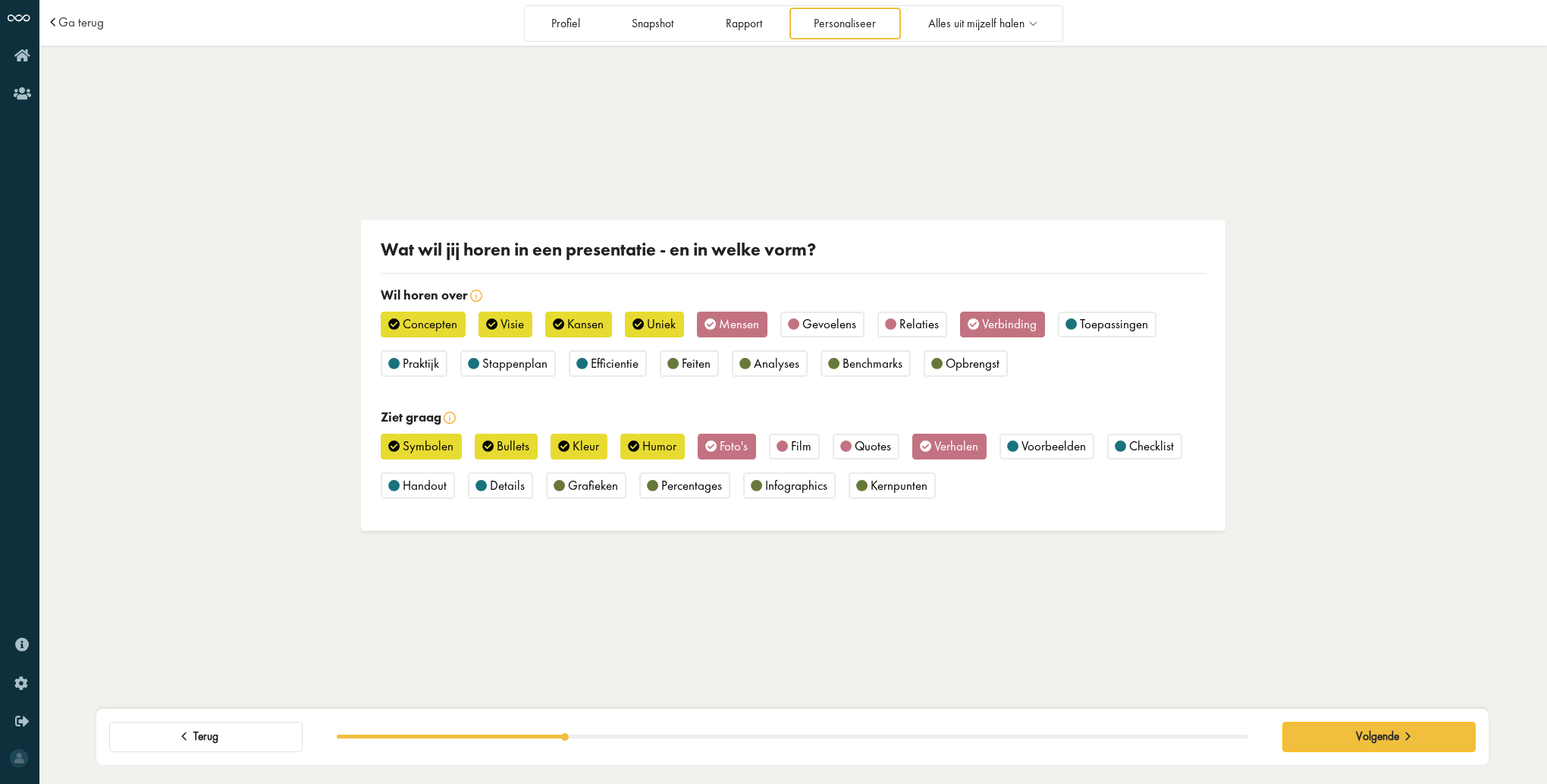
click at [675, 361] on div "Feiten" at bounding box center [689, 363] width 59 height 27
click at [414, 364] on span "Praktijk" at bounding box center [421, 363] width 36 height 16
click at [965, 362] on span "Opbrengst" at bounding box center [972, 363] width 54 height 16
click at [83, 34] on td "Ga terug" at bounding box center [233, 23] width 374 height 46
click at [82, 27] on span "Ga terug" at bounding box center [81, 22] width 46 height 13
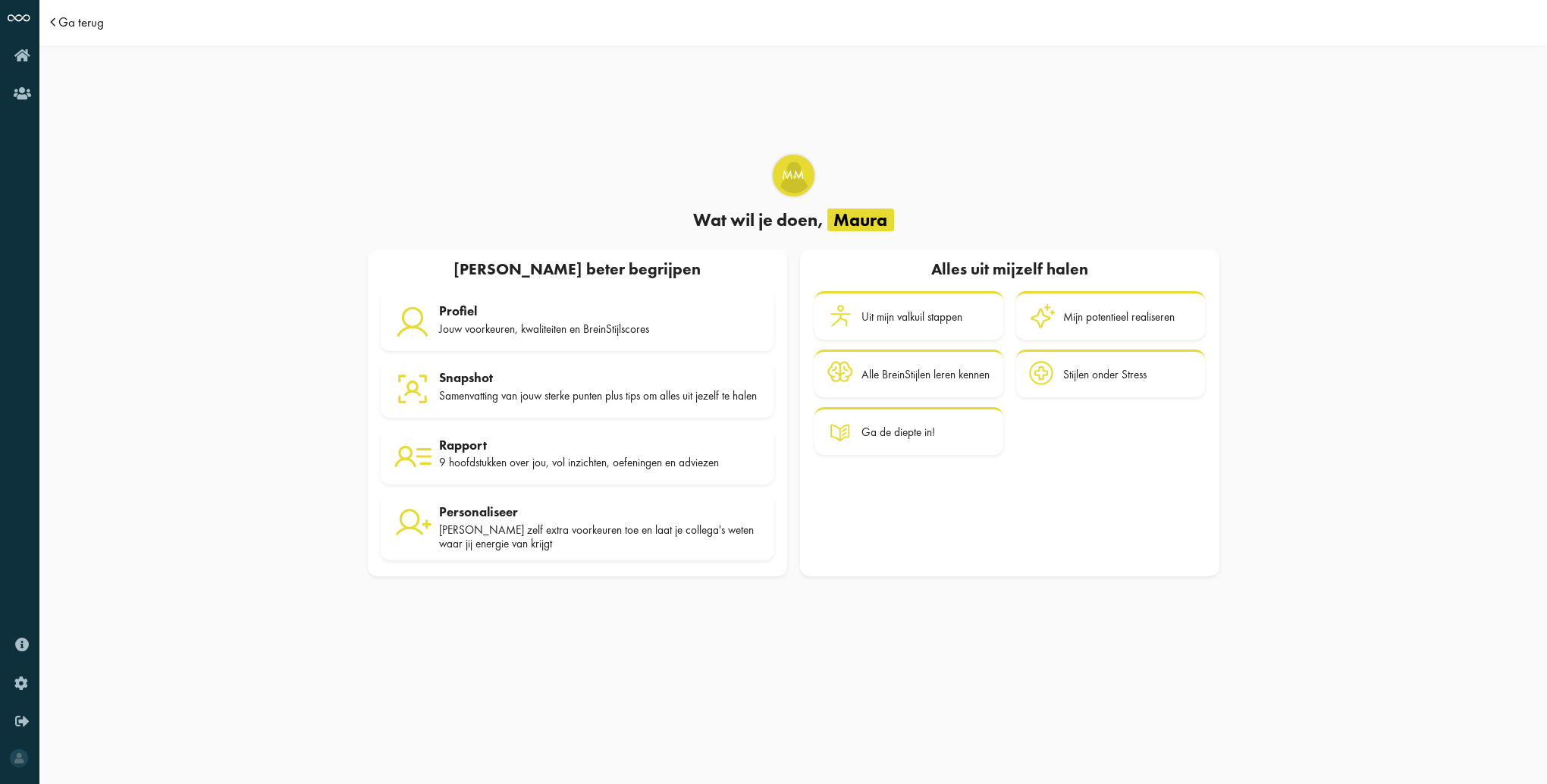
click at [90, 25] on span "Ga terug" at bounding box center [81, 22] width 46 height 13
